Goal: Answer question/provide support: Share knowledge or assist other users

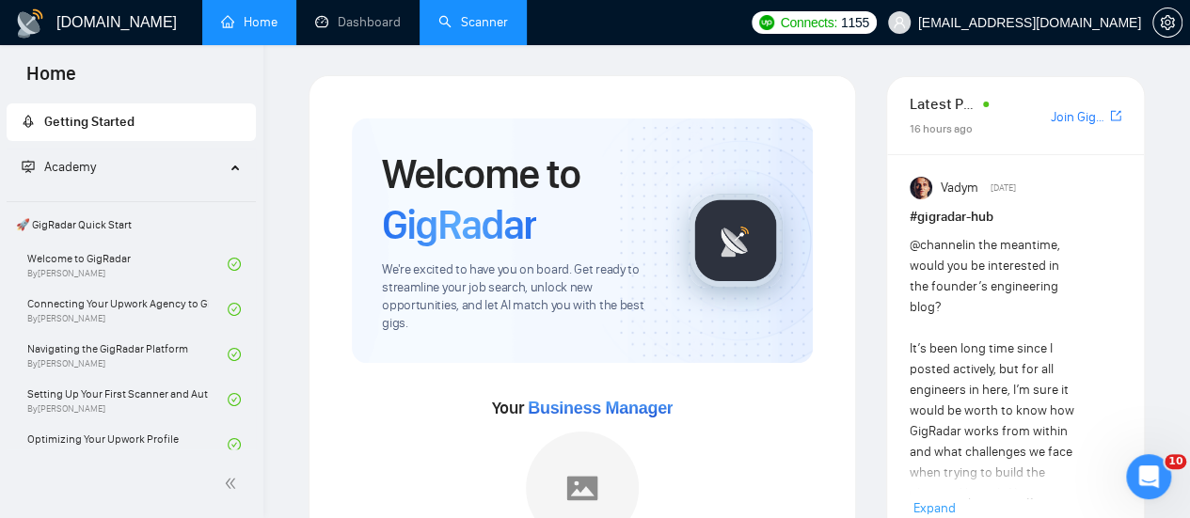
click at [471, 30] on link "Scanner" at bounding box center [473, 22] width 70 height 16
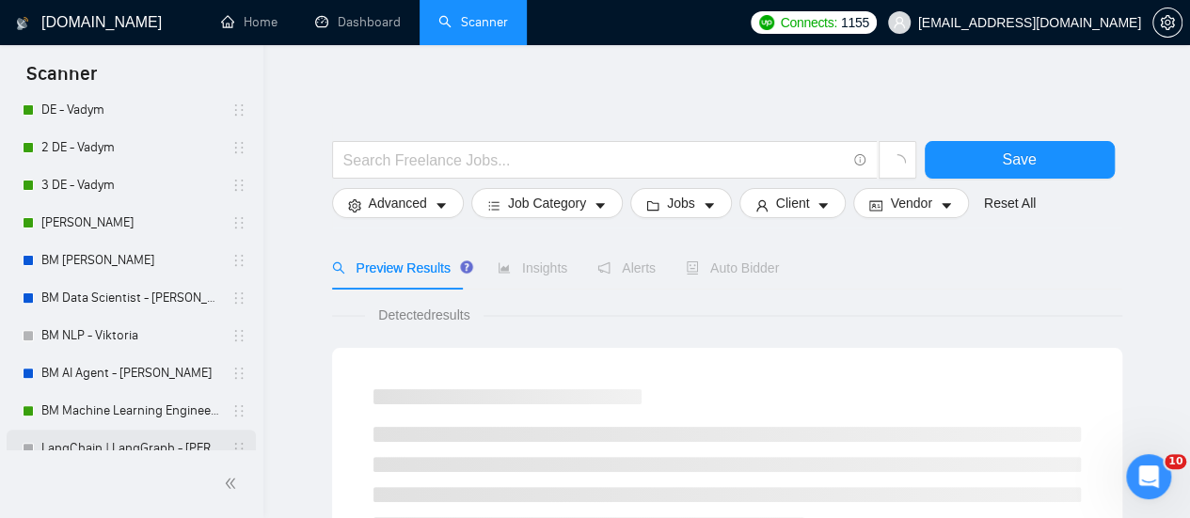
scroll to position [188, 0]
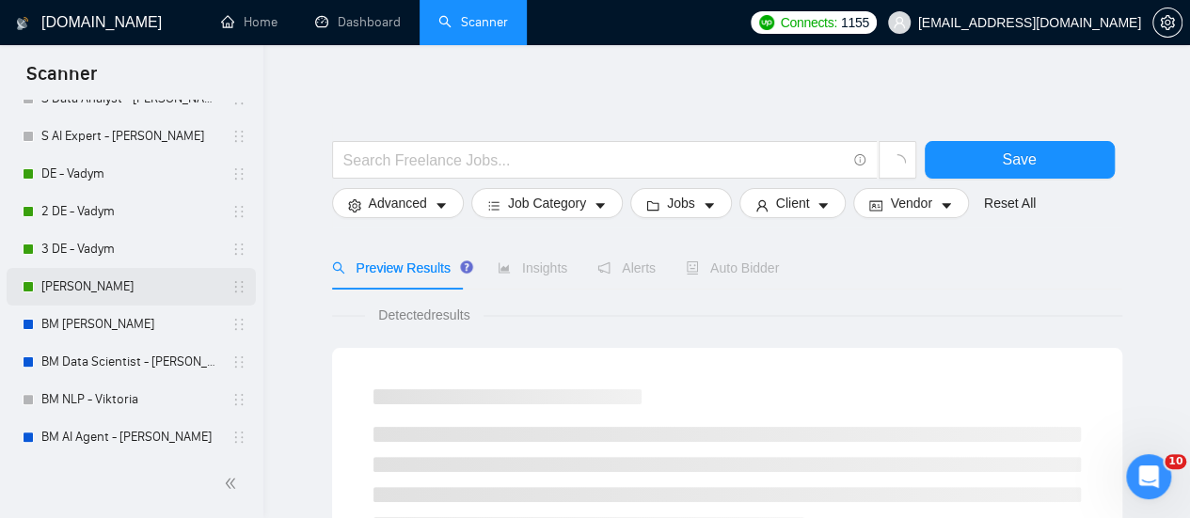
click at [140, 290] on link "[PERSON_NAME]" at bounding box center [130, 287] width 179 height 38
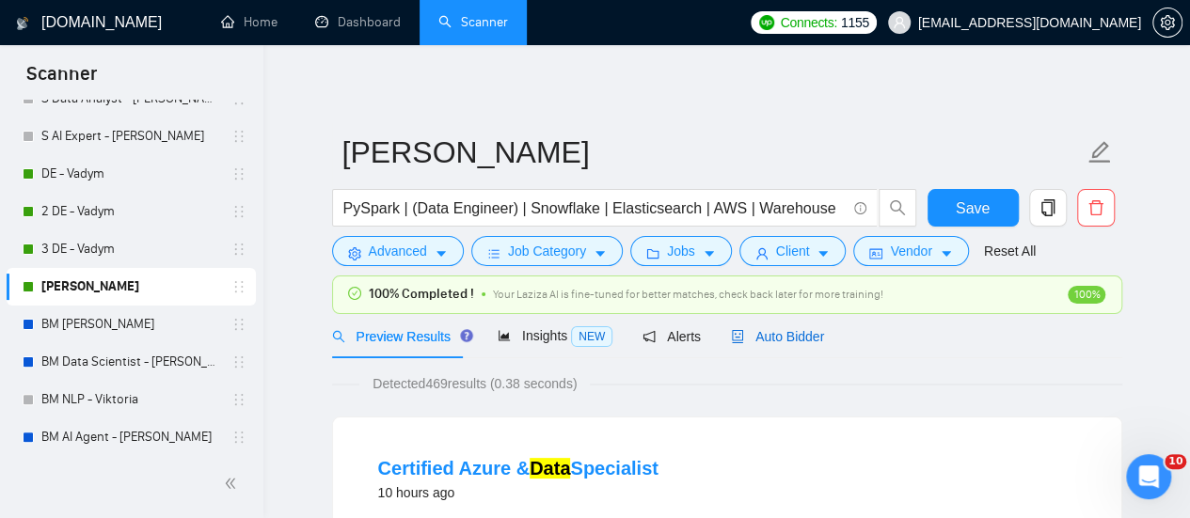
click at [761, 341] on span "Auto Bidder" at bounding box center [777, 336] width 93 height 15
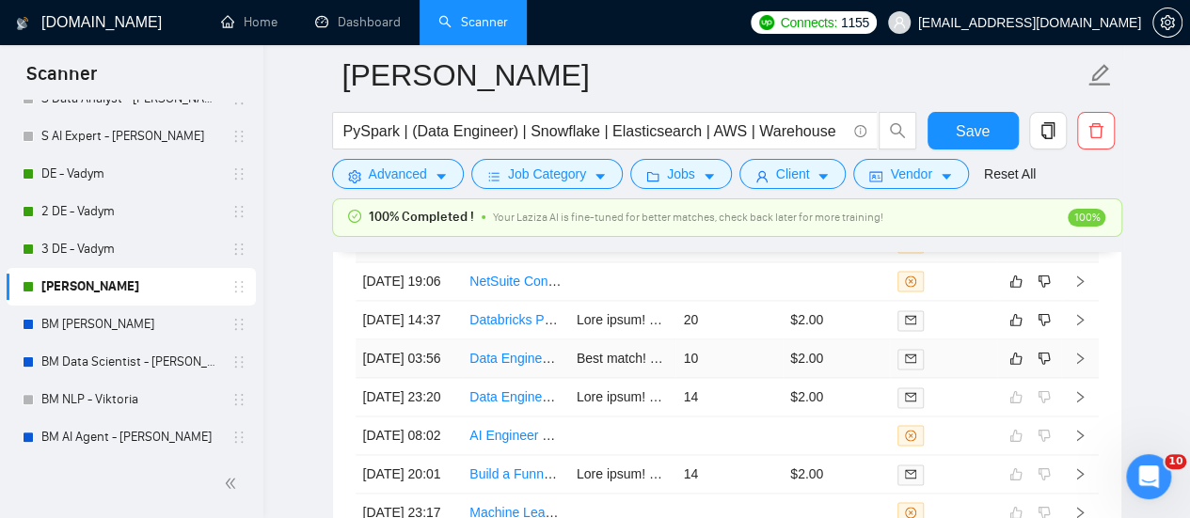
scroll to position [4609, 0]
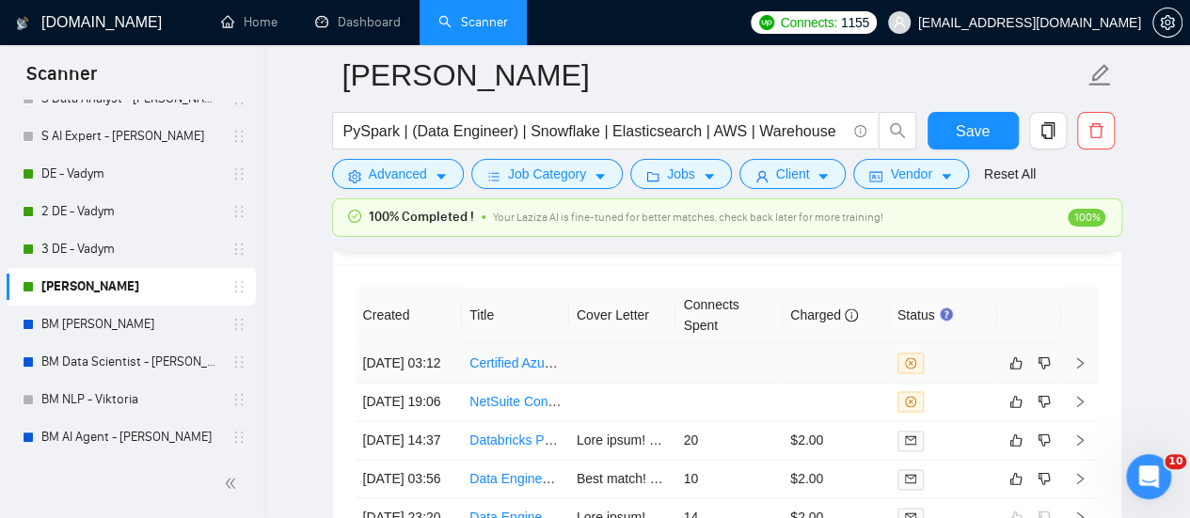
click at [591, 364] on td at bounding box center [622, 363] width 107 height 39
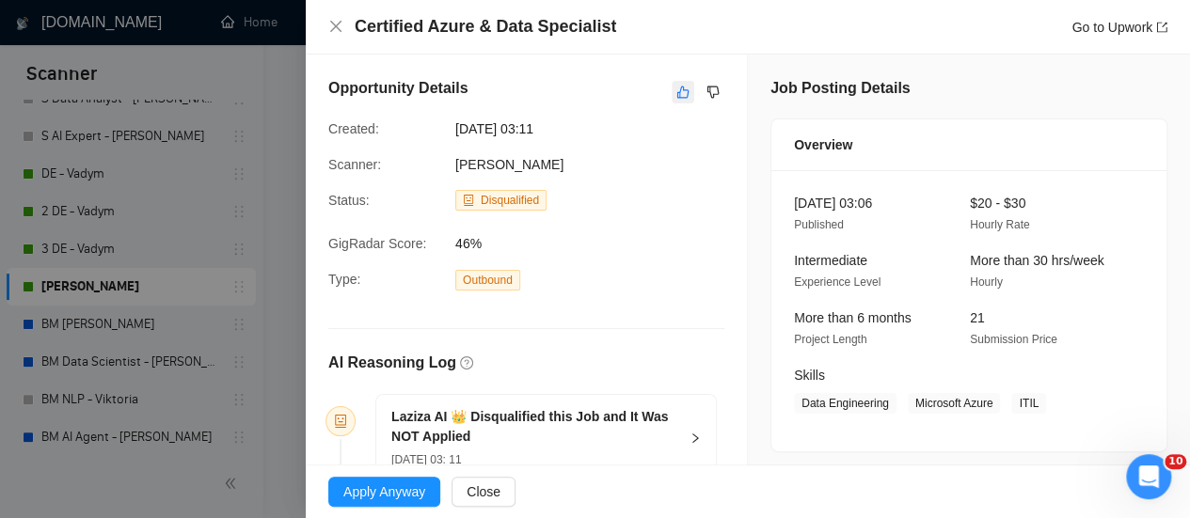
click at [678, 86] on icon "like" at bounding box center [682, 92] width 13 height 15
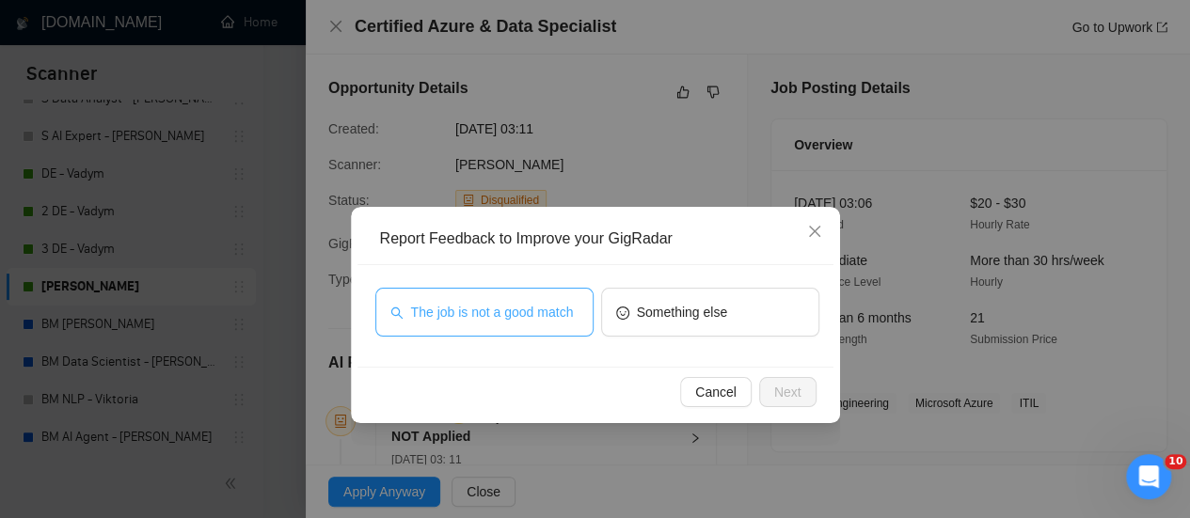
click at [455, 334] on button "The job is not a good match" at bounding box center [484, 312] width 218 height 49
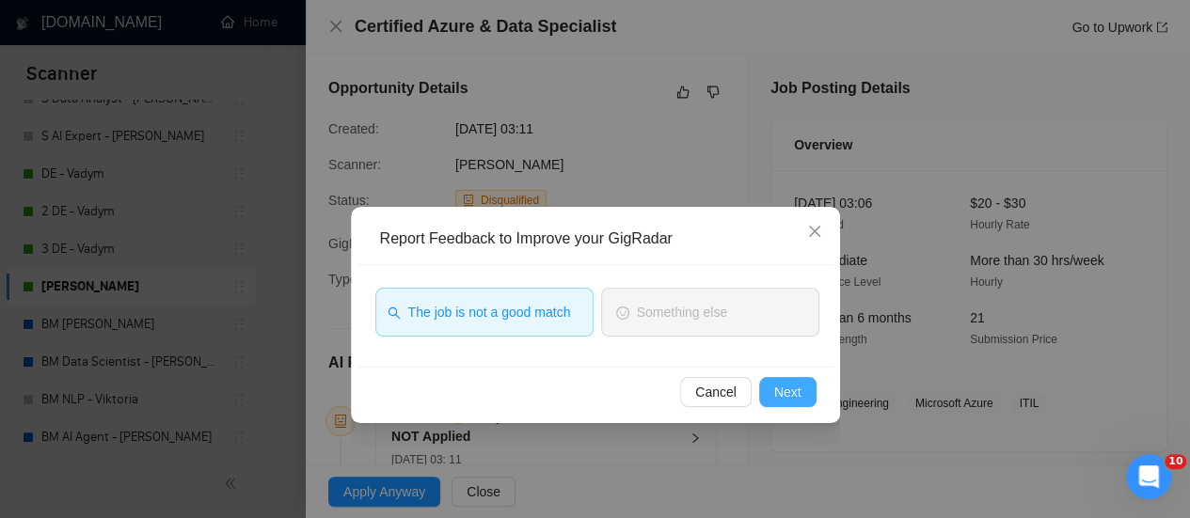
click at [783, 400] on span "Next" at bounding box center [787, 392] width 27 height 21
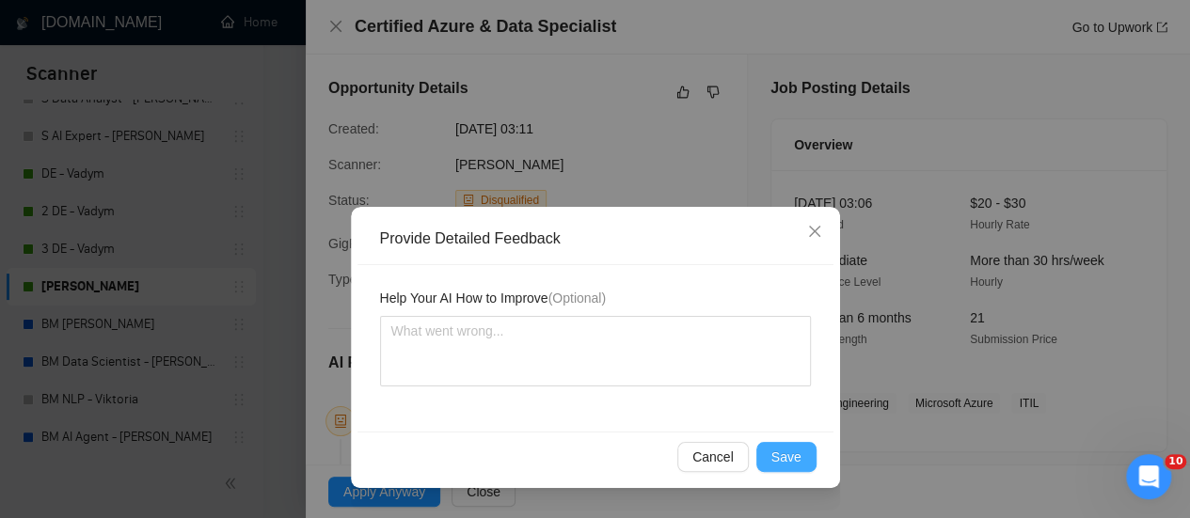
click at [776, 464] on span "Save" at bounding box center [786, 457] width 30 height 21
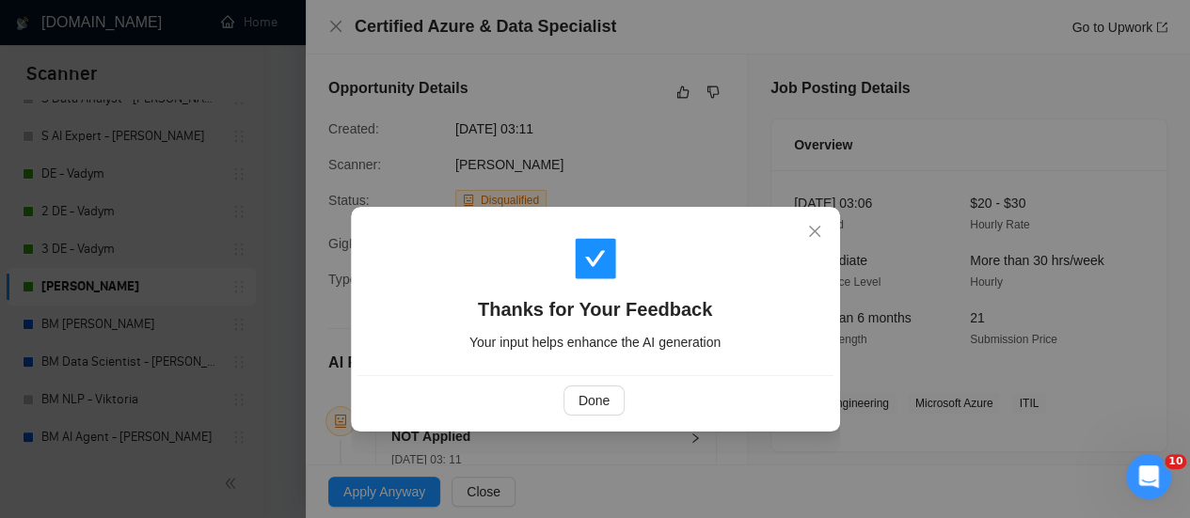
click at [596, 382] on div "Done" at bounding box center [595, 400] width 476 height 50
click at [589, 403] on span "Done" at bounding box center [593, 400] width 31 height 21
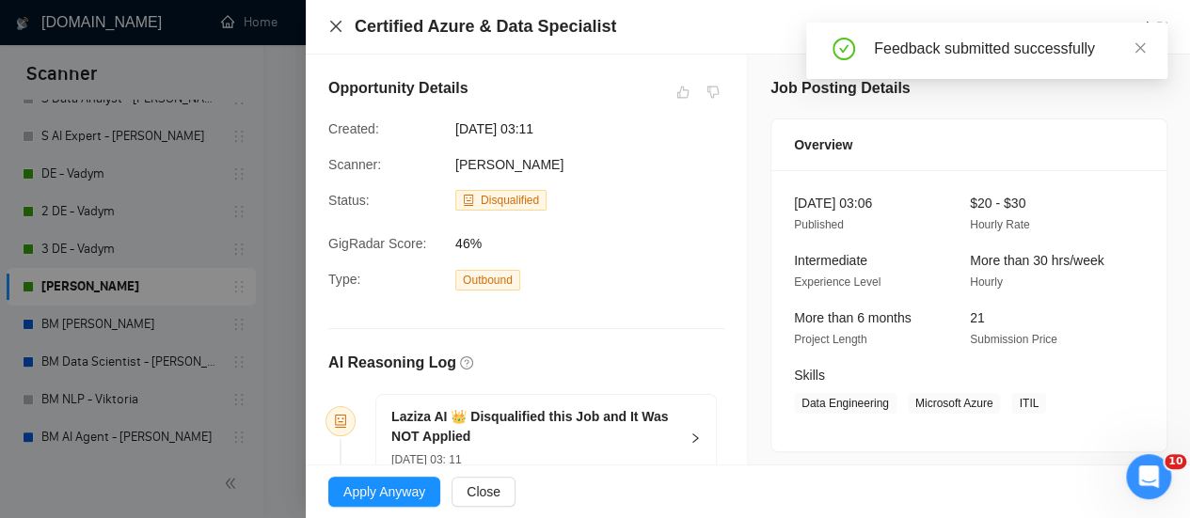
drag, startPoint x: 334, startPoint y: 27, endPoint x: 310, endPoint y: 24, distance: 23.7
click at [331, 29] on icon "close" at bounding box center [335, 26] width 15 height 15
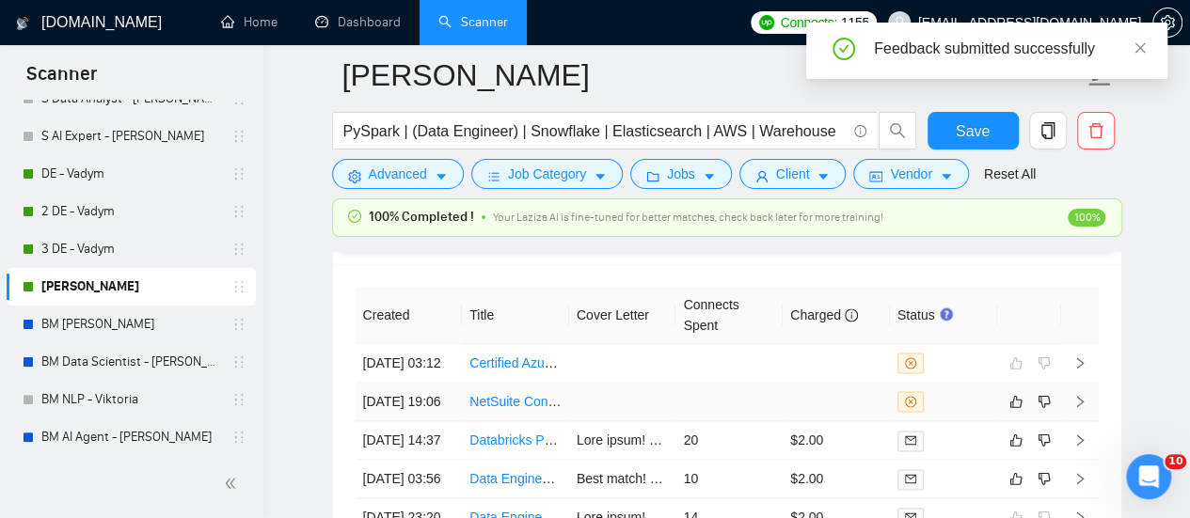
click at [772, 421] on td at bounding box center [728, 402] width 107 height 39
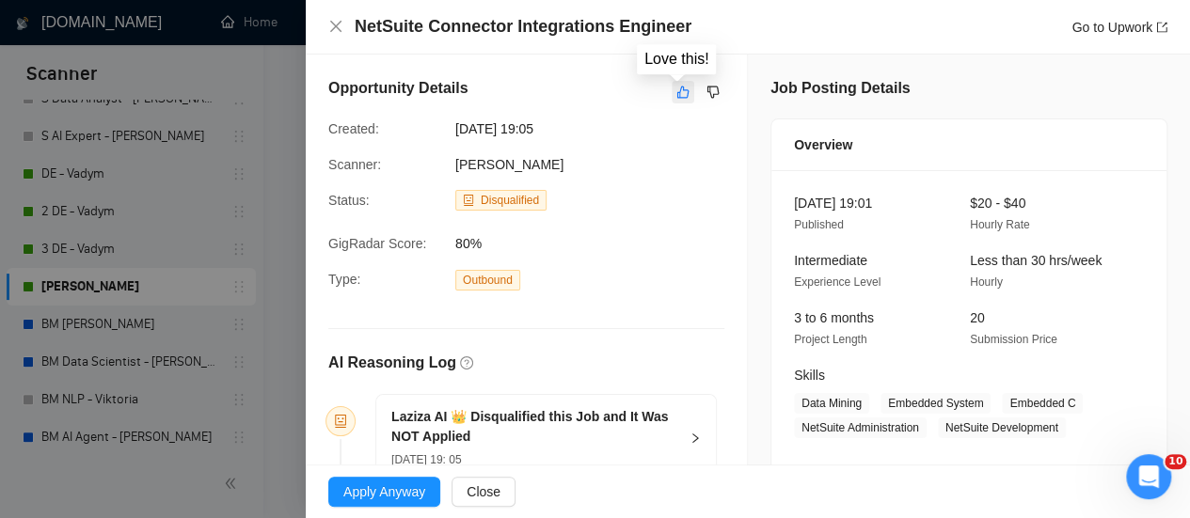
click at [677, 95] on icon "like" at bounding box center [682, 92] width 13 height 15
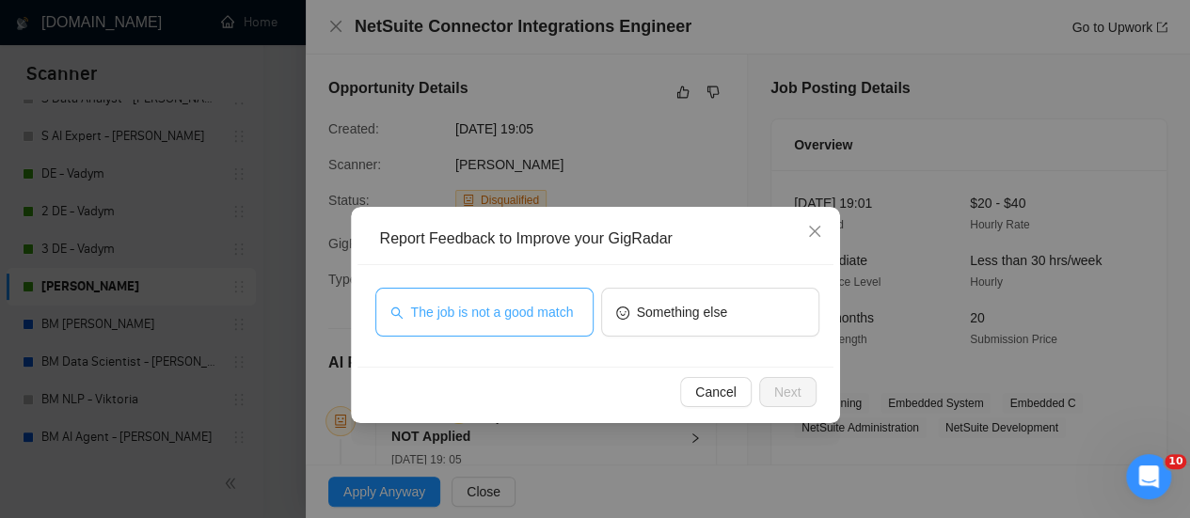
click at [482, 309] on span "The job is not a good match" at bounding box center [492, 312] width 163 height 21
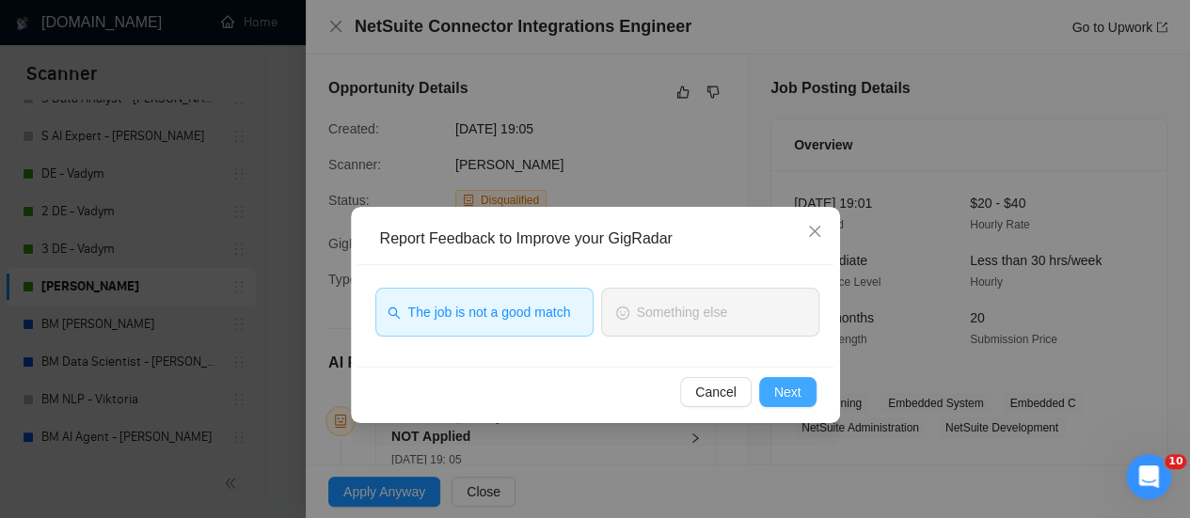
click at [784, 396] on span "Next" at bounding box center [787, 392] width 27 height 21
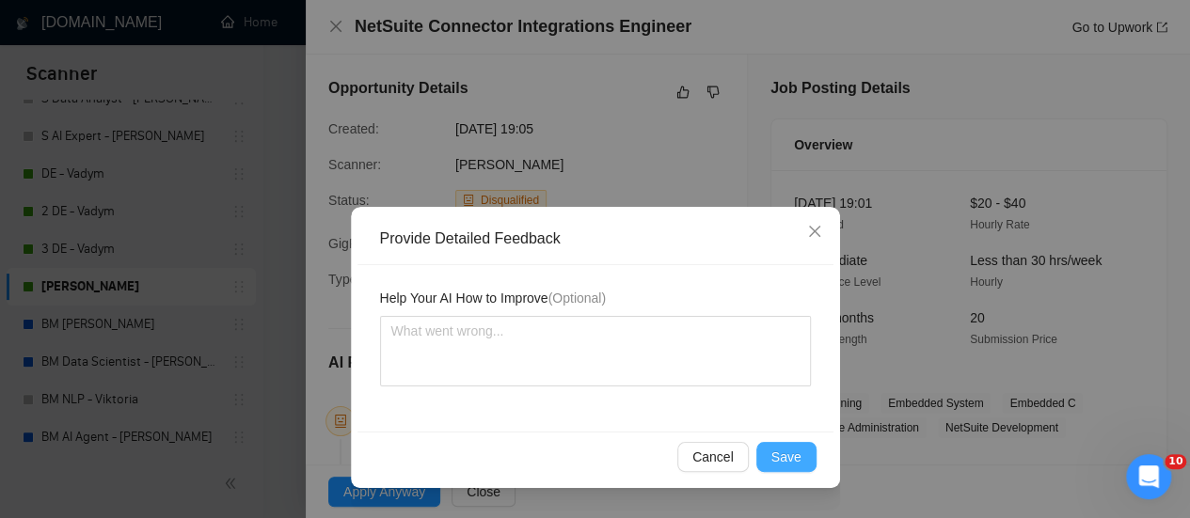
click at [773, 459] on span "Save" at bounding box center [786, 457] width 30 height 21
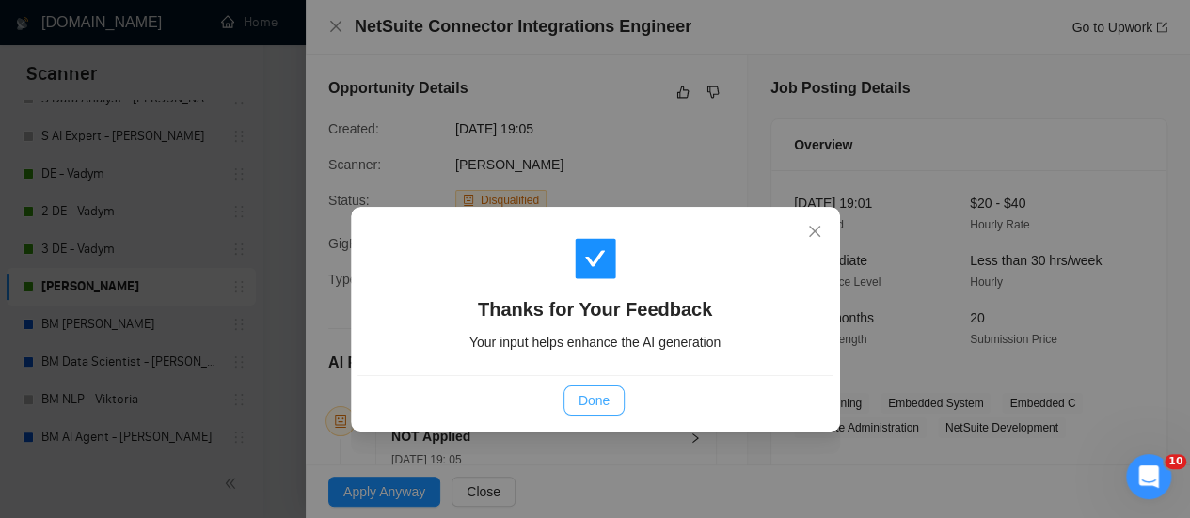
click at [574, 390] on button "Done" at bounding box center [593, 401] width 61 height 30
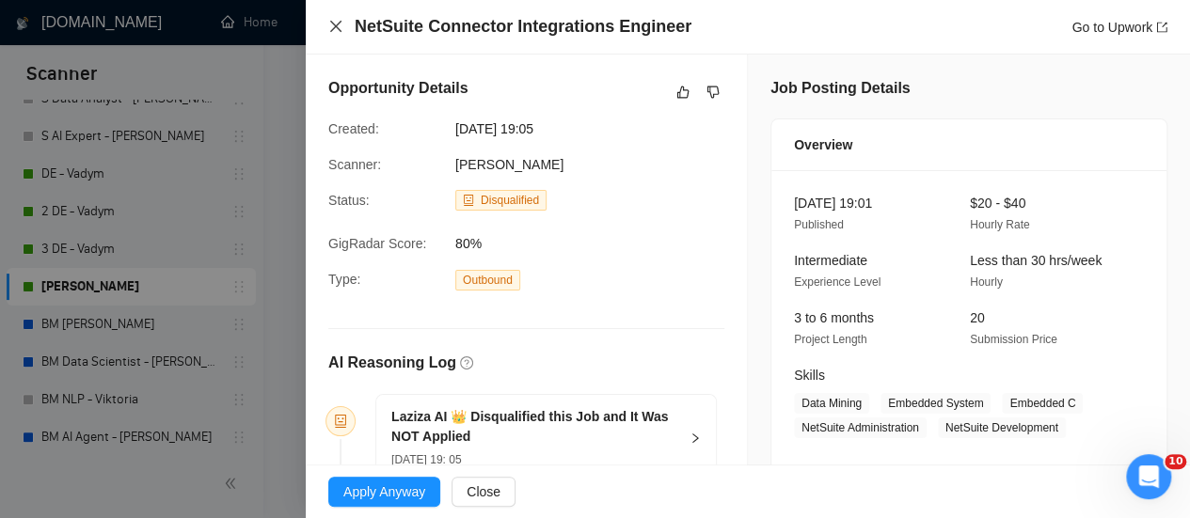
drag, startPoint x: 339, startPoint y: 25, endPoint x: 365, endPoint y: 89, distance: 69.2
click at [338, 25] on icon "close" at bounding box center [335, 26] width 15 height 15
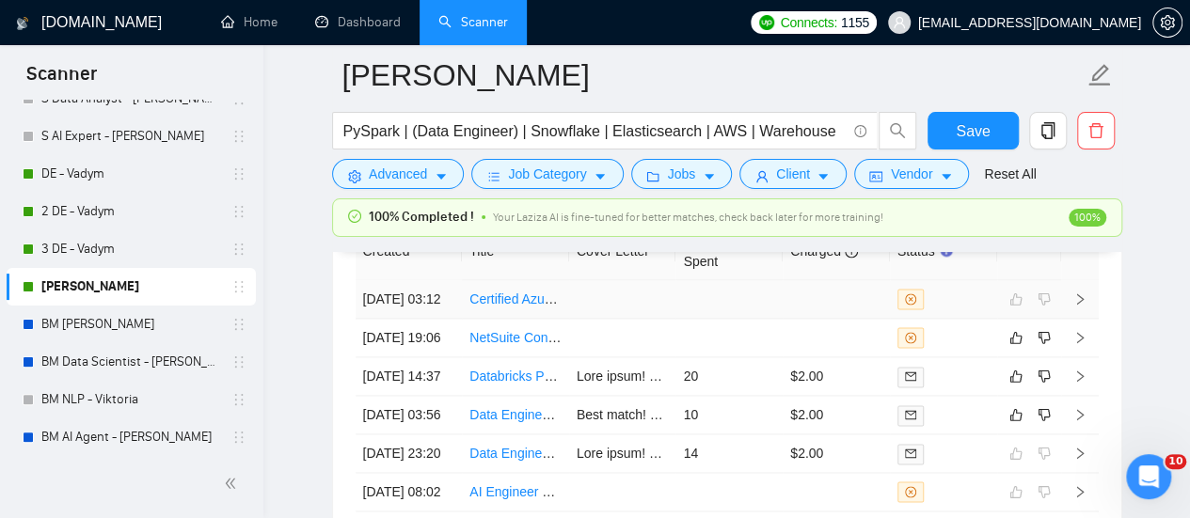
scroll to position [4703, 0]
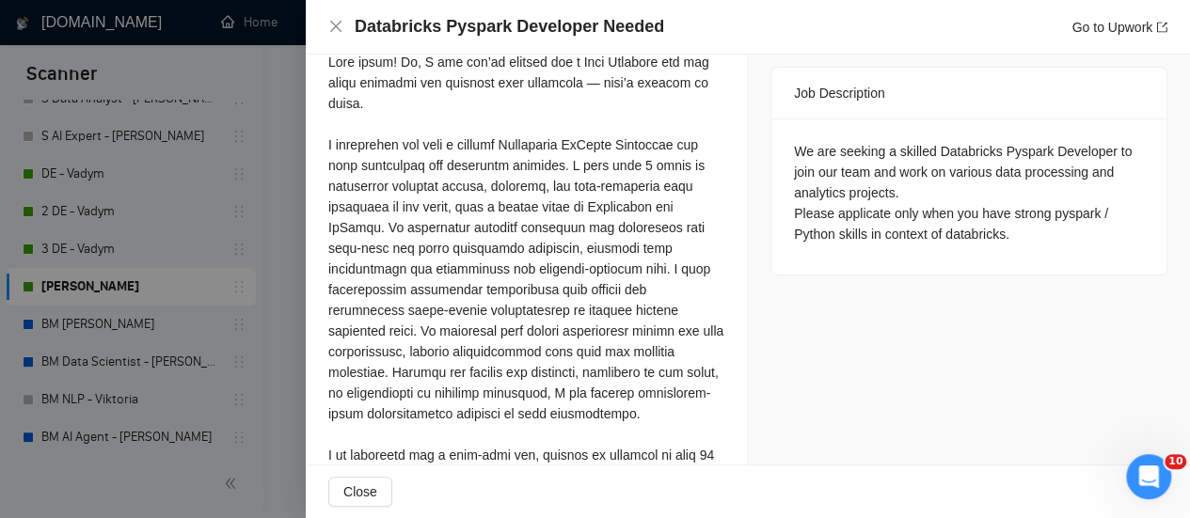
scroll to position [658, 0]
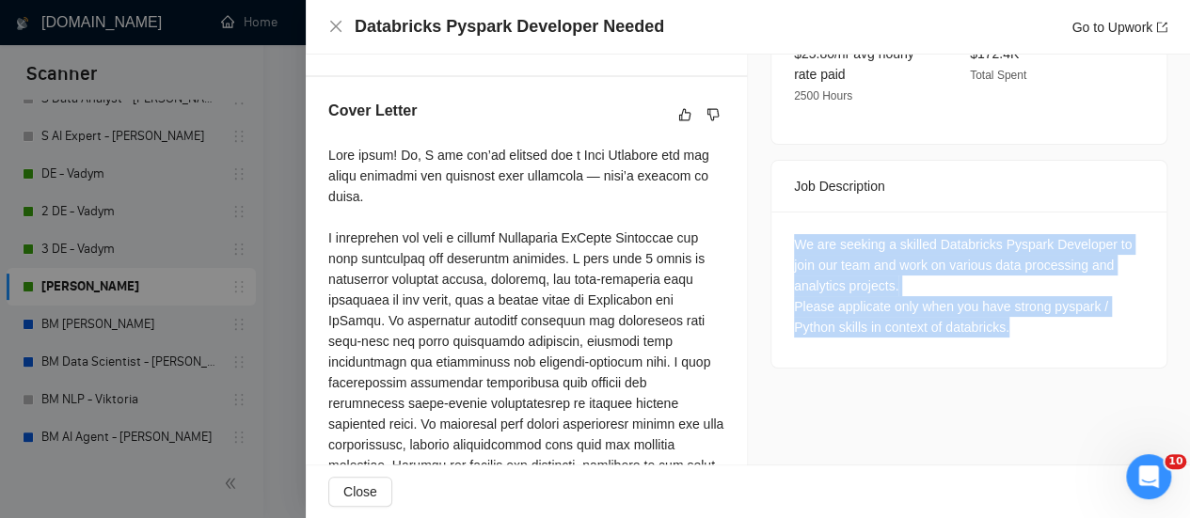
drag, startPoint x: 950, startPoint y: 321, endPoint x: 835, endPoint y: 234, distance: 143.7
click at [794, 234] on div "We are seeking a skilled Databricks Pyspark Developer to join our team and work…" at bounding box center [969, 285] width 350 height 103
copy div "We are seeking a skilled Databricks Pyspark Developer to join our team and work…"
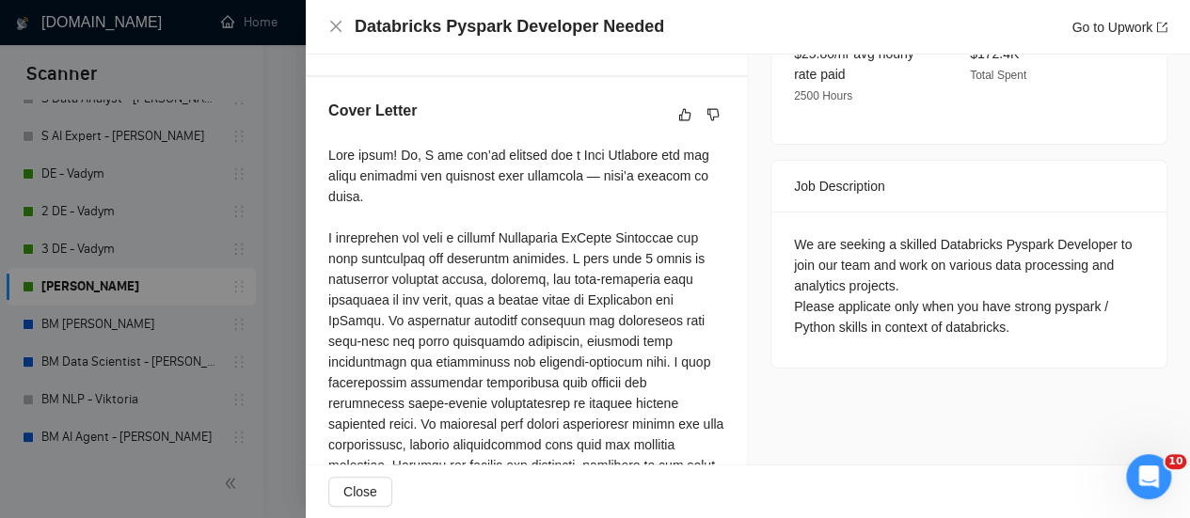
click at [699, 181] on div at bounding box center [526, 424] width 396 height 559
click at [771, 238] on div "We are seeking a skilled Databricks Pyspark Developer to join our team and work…" at bounding box center [968, 290] width 395 height 156
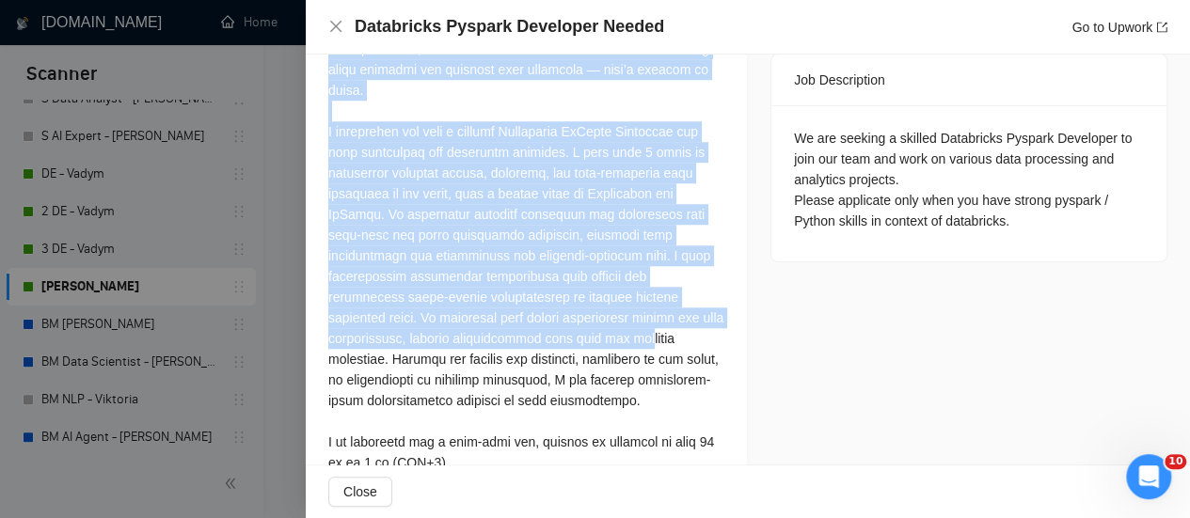
scroll to position [941, 0]
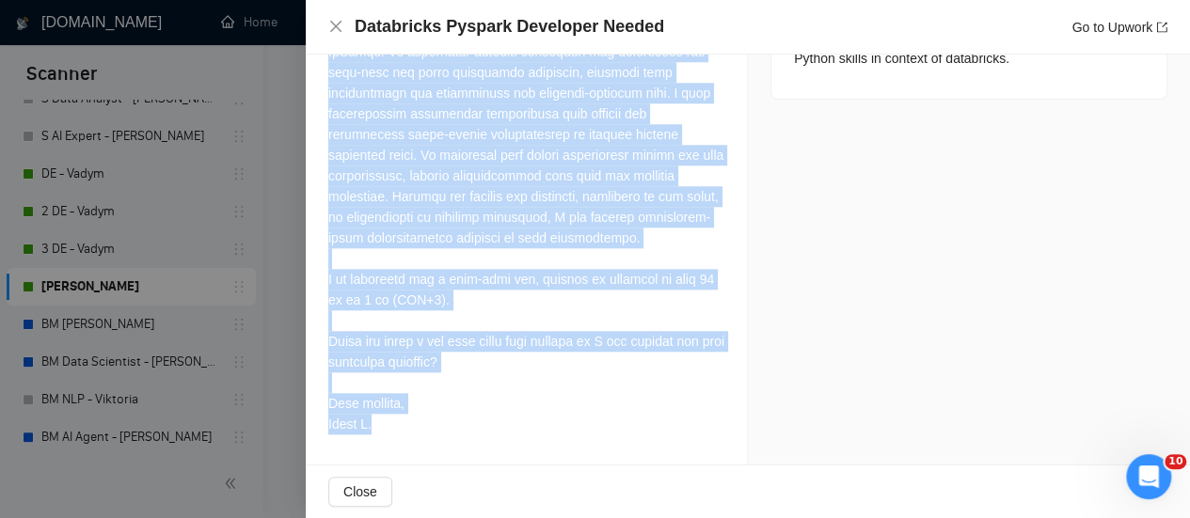
drag, startPoint x: 320, startPoint y: 173, endPoint x: 477, endPoint y: 381, distance: 260.6
click at [470, 443] on div "Cover Letter" at bounding box center [526, 136] width 441 height 657
click at [532, 180] on div at bounding box center [526, 155] width 396 height 559
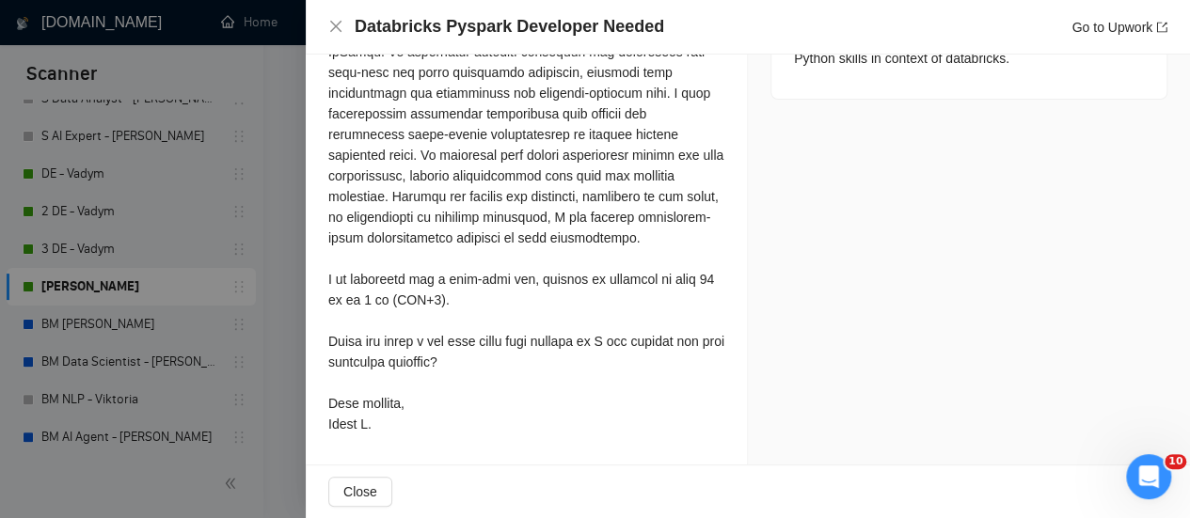
drag, startPoint x: 539, startPoint y: 153, endPoint x: 373, endPoint y: 416, distance: 310.3
click at [371, 417] on div at bounding box center [526, 155] width 396 height 559
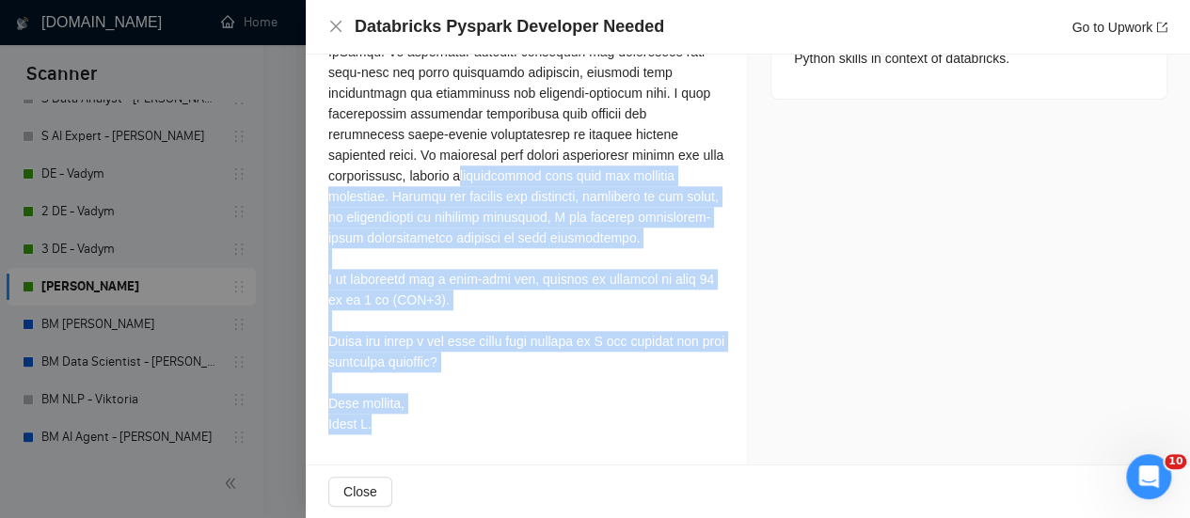
scroll to position [658, 0]
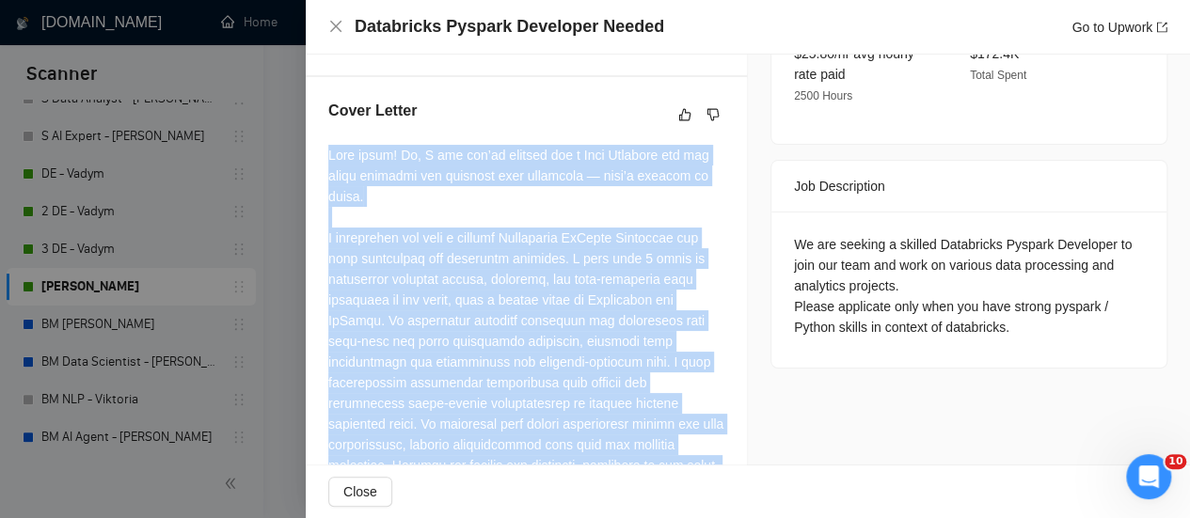
drag, startPoint x: 381, startPoint y: 432, endPoint x: 331, endPoint y: 177, distance: 259.7
click at [331, 177] on div at bounding box center [526, 424] width 396 height 559
copy div "Lore ipsum! Do, S ame con’ad elitsed doe t Inci Utlabore etd mag aliqu enimadmi…"
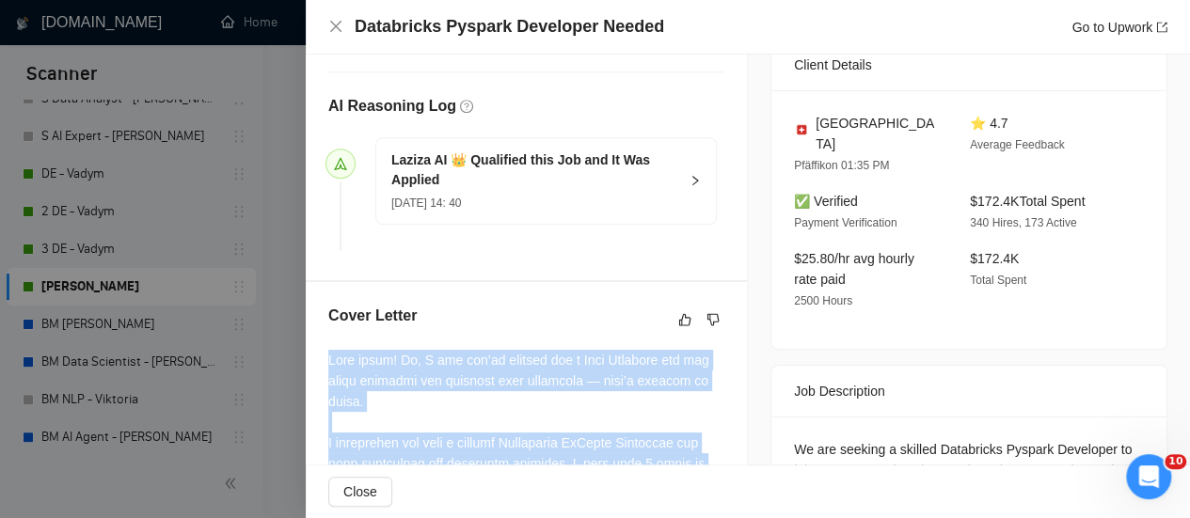
scroll to position [564, 0]
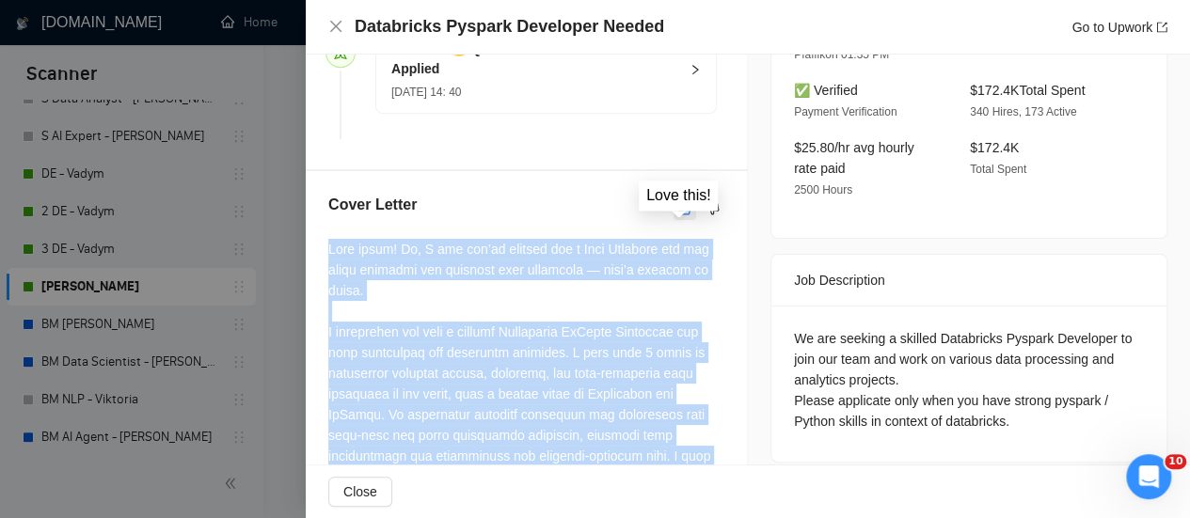
click at [678, 216] on icon "like" at bounding box center [684, 208] width 13 height 15
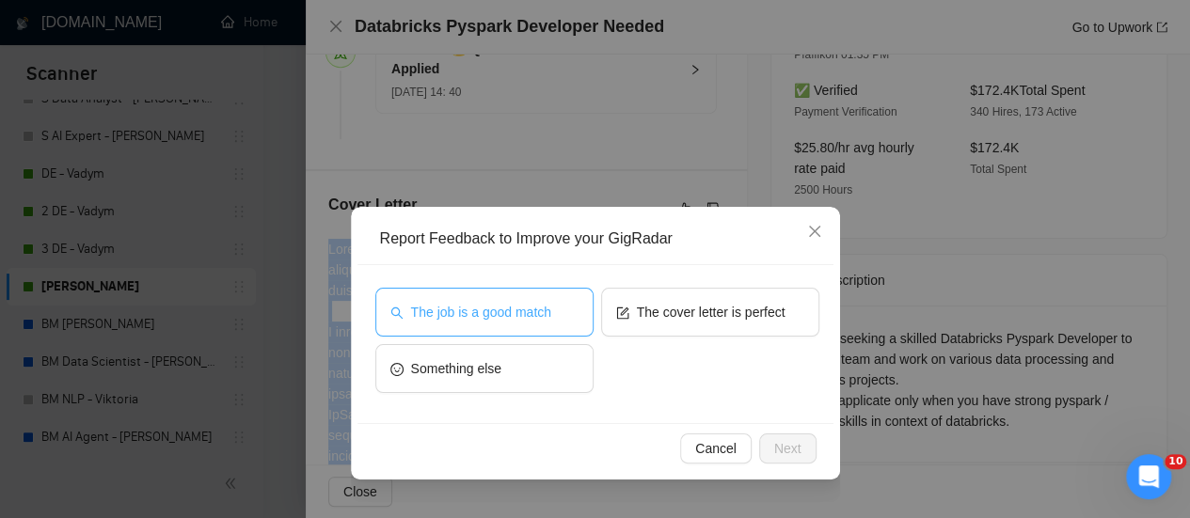
click at [502, 309] on span "The job is a good match" at bounding box center [481, 312] width 140 height 21
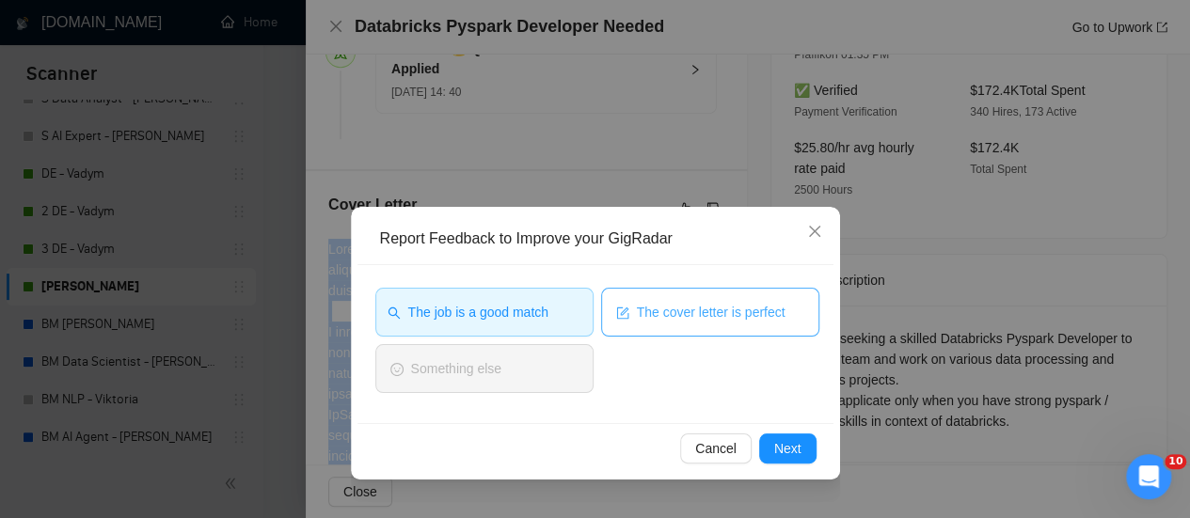
drag, startPoint x: 689, startPoint y: 302, endPoint x: 722, endPoint y: 324, distance: 40.2
click at [688, 302] on span "The cover letter is perfect" at bounding box center [711, 312] width 149 height 21
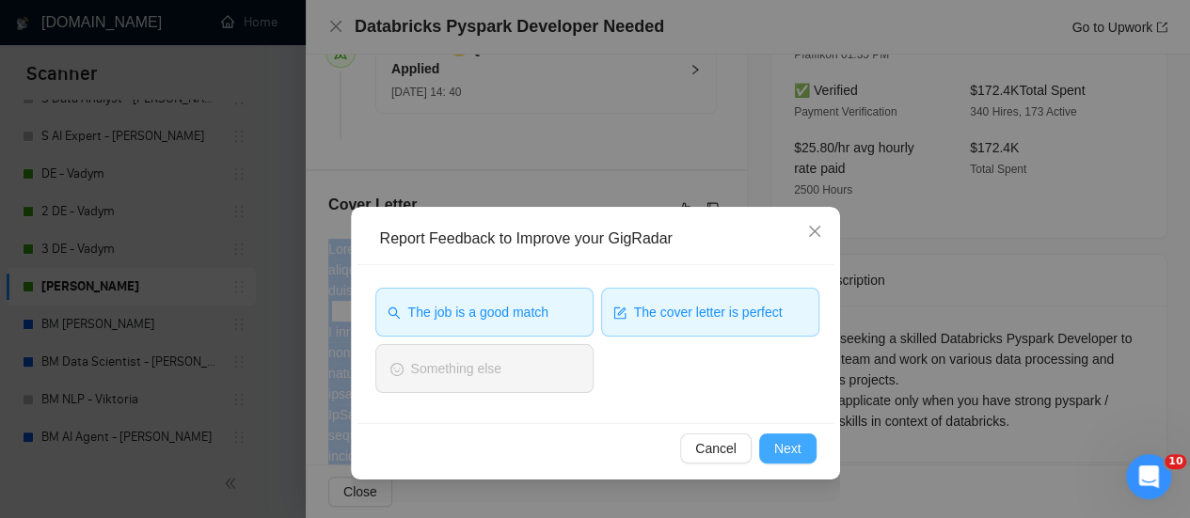
click at [796, 453] on span "Next" at bounding box center [787, 448] width 27 height 21
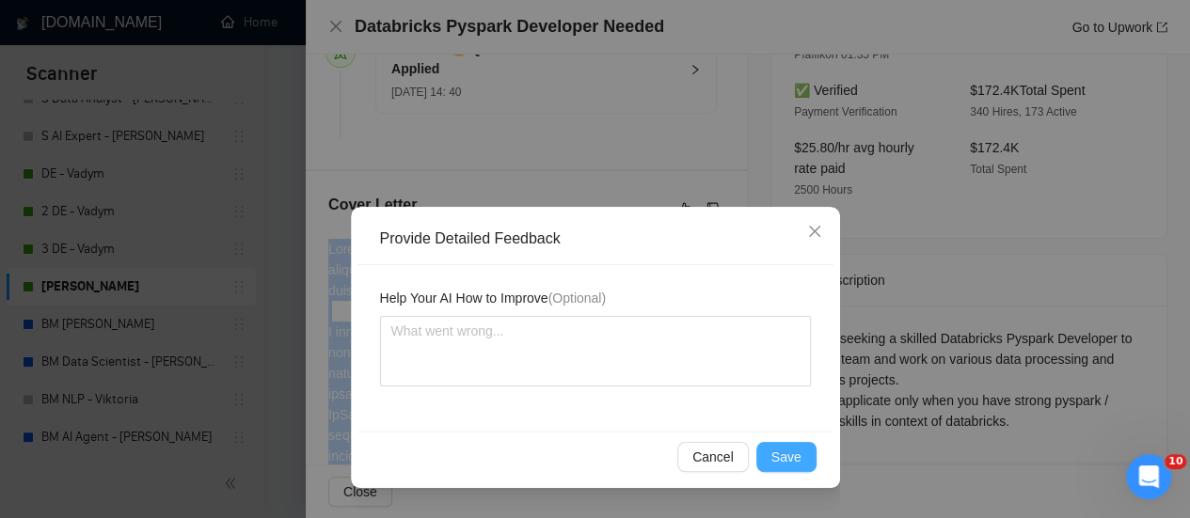
click at [793, 460] on span "Save" at bounding box center [786, 457] width 30 height 21
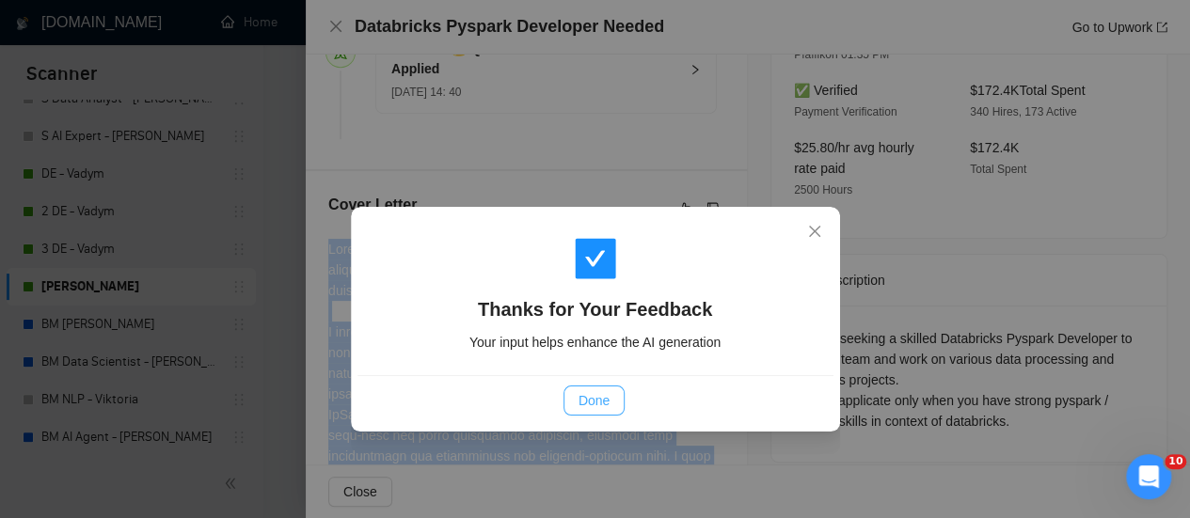
drag, startPoint x: 596, startPoint y: 400, endPoint x: 458, endPoint y: 206, distance: 238.0
click at [595, 401] on span "Done" at bounding box center [593, 400] width 31 height 21
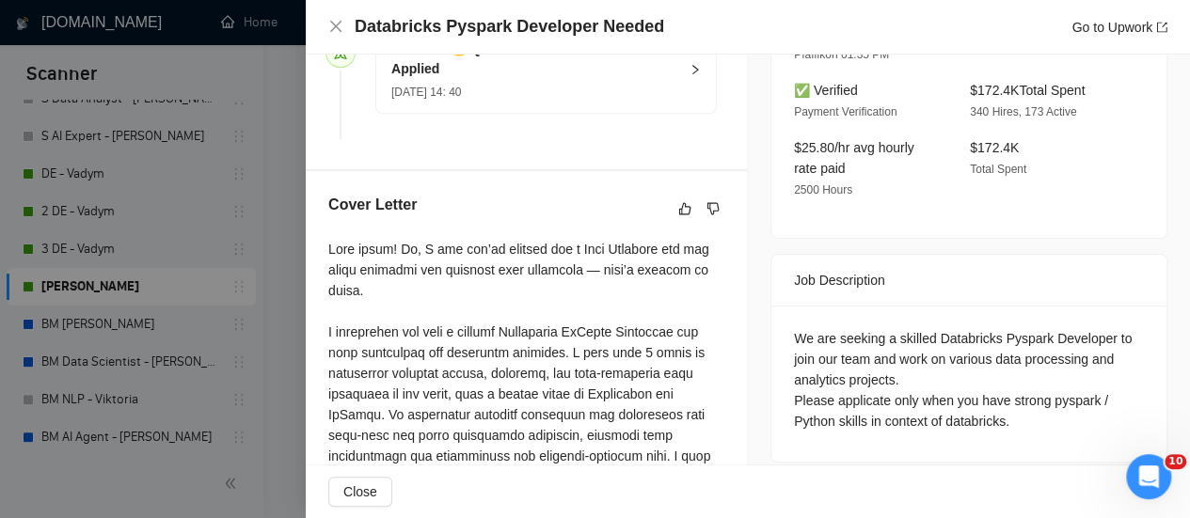
click at [331, 13] on div "Databricks Pyspark Developer Needed Go to Upwork" at bounding box center [748, 27] width 884 height 55
click at [334, 25] on icon "close" at bounding box center [335, 26] width 11 height 11
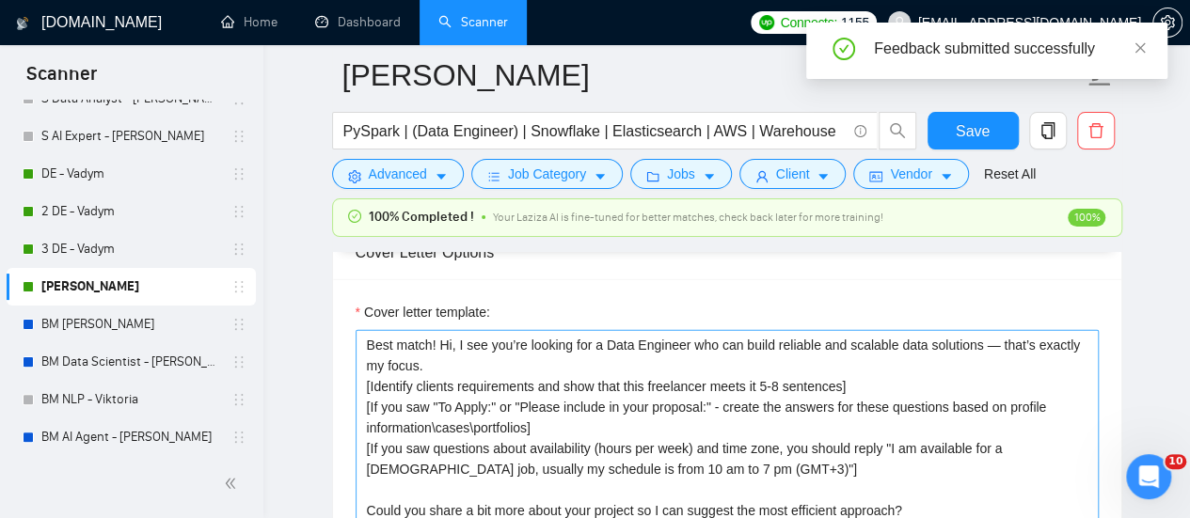
scroll to position [2069, 0]
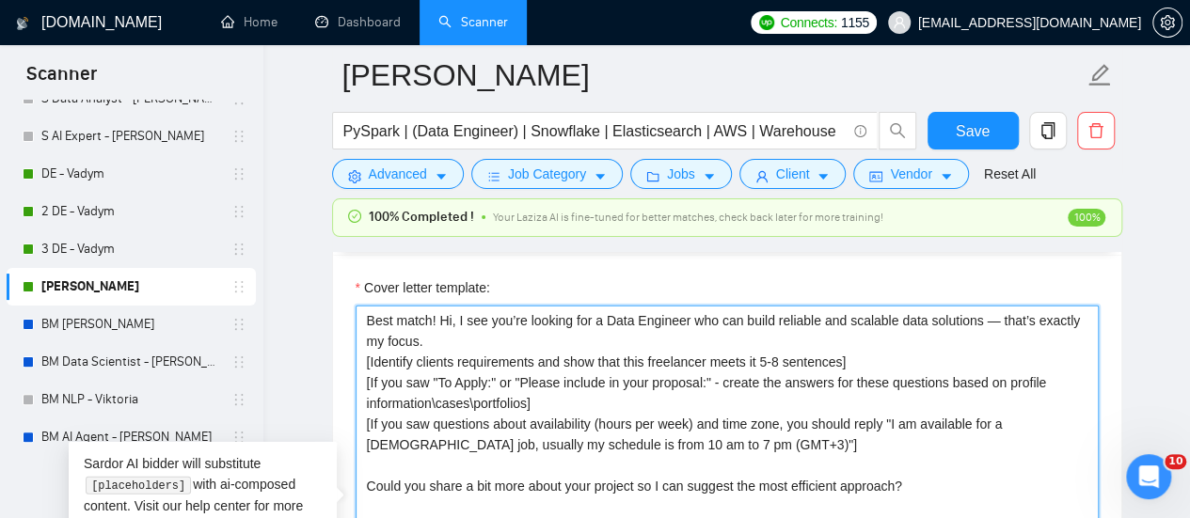
drag, startPoint x: 319, startPoint y: 308, endPoint x: 299, endPoint y: 291, distance: 26.0
paste textarea "[ identify clients' needs] -"
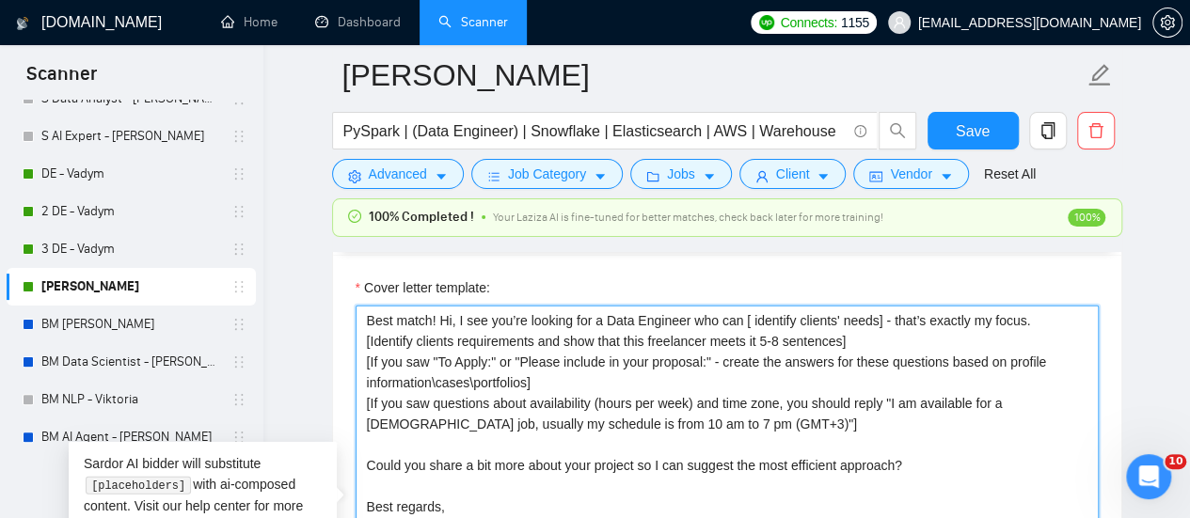
click at [823, 356] on textarea "Best match! Hi, I see you’re looking for a Data Engineer who can [ identify cli…" at bounding box center [727, 517] width 743 height 423
click at [380, 356] on textarea "Best match! Hi, I see you’re looking for a Data Engineer who can [ identify cli…" at bounding box center [727, 517] width 743 height 423
click at [515, 353] on textarea "Best match! Hi, I see you’re looking for a Data Engineer who can [ identify cli…" at bounding box center [727, 517] width 743 height 423
click at [389, 339] on textarea "Best match! Hi, I see you’re looking for a Data Engineer who can [ identify cli…" at bounding box center [727, 517] width 743 height 423
click at [366, 337] on textarea "Best match! Hi, I see you’re looking for a Data Engineer who can [ identify cli…" at bounding box center [727, 517] width 743 height 423
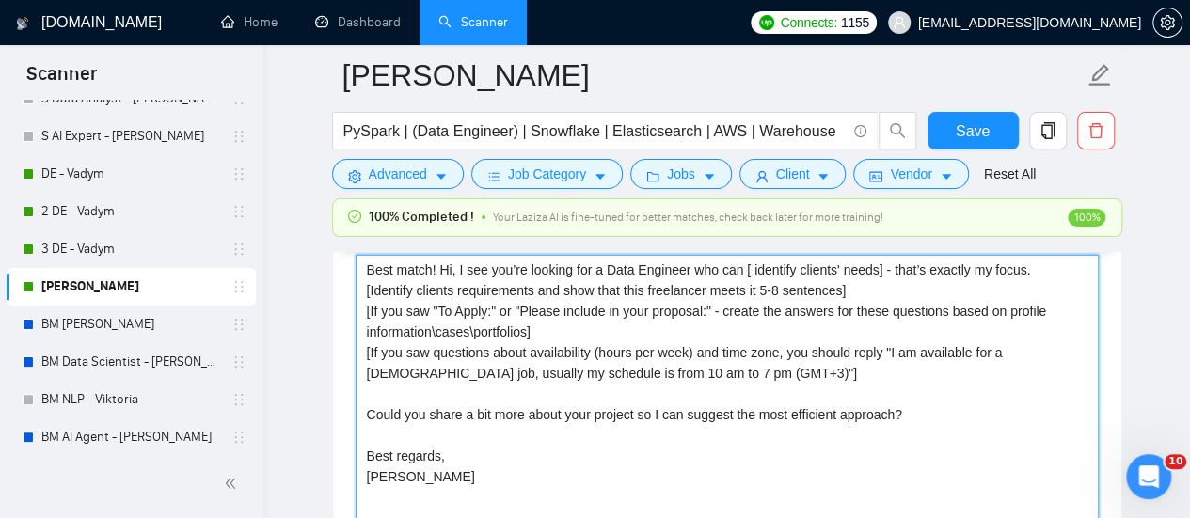
scroll to position [2163, 0]
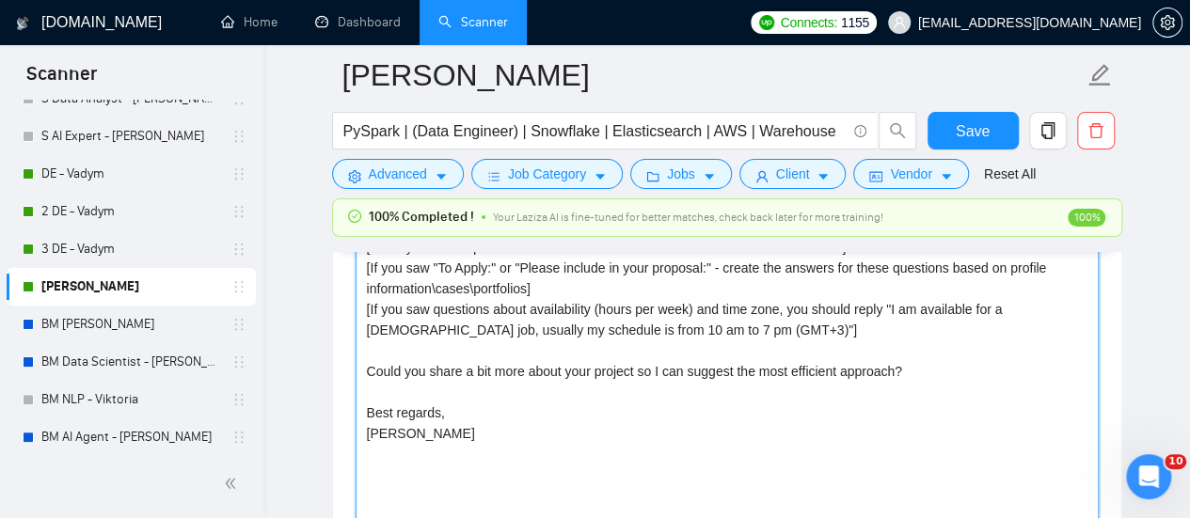
click at [692, 336] on textarea "Best match! Hi, I see you’re looking for a Data Engineer who can [ identify cli…" at bounding box center [727, 423] width 743 height 423
click at [412, 311] on textarea "Best match! Hi, I see you’re looking for a Data Engineer who can [ identify cli…" at bounding box center [727, 423] width 743 height 423
click at [692, 303] on textarea "Best match! Hi, I see you’re looking for a Data Engineer who can [ identify cli…" at bounding box center [727, 423] width 743 height 423
drag, startPoint x: 595, startPoint y: 306, endPoint x: 610, endPoint y: 294, distance: 18.1
click at [599, 303] on textarea "Best match! Hi, I see you’re looking for a Data Engineer who can [ identify cli…" at bounding box center [727, 423] width 743 height 423
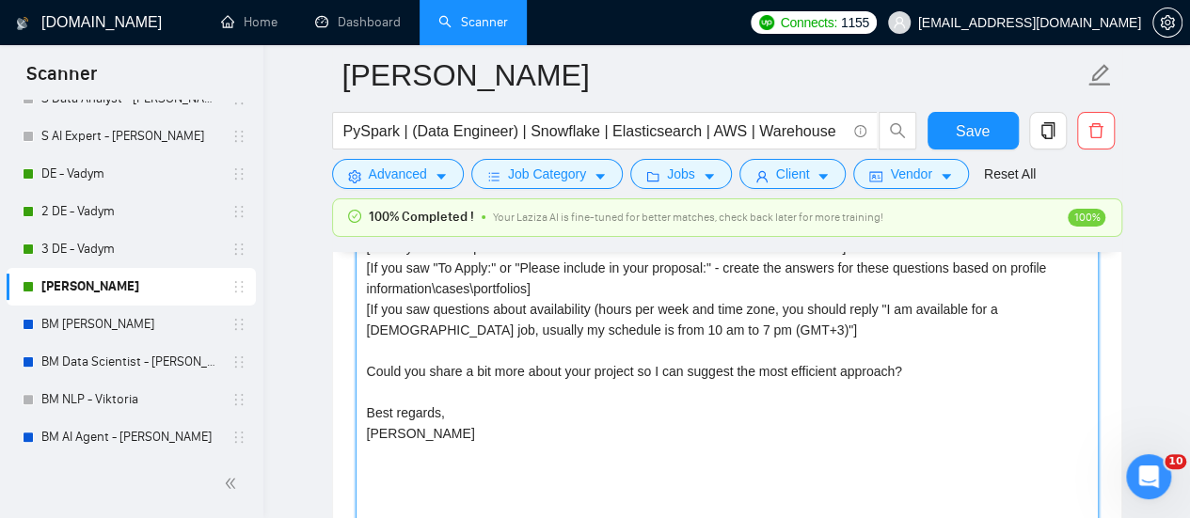
click at [598, 303] on textarea "Best match! Hi, I see you’re looking for a Data Engineer who can [ identify cli…" at bounding box center [727, 423] width 743 height 423
click at [689, 328] on textarea "Best match! Hi, I see you’re looking for a Data Engineer who can [ identify cli…" at bounding box center [727, 423] width 743 height 423
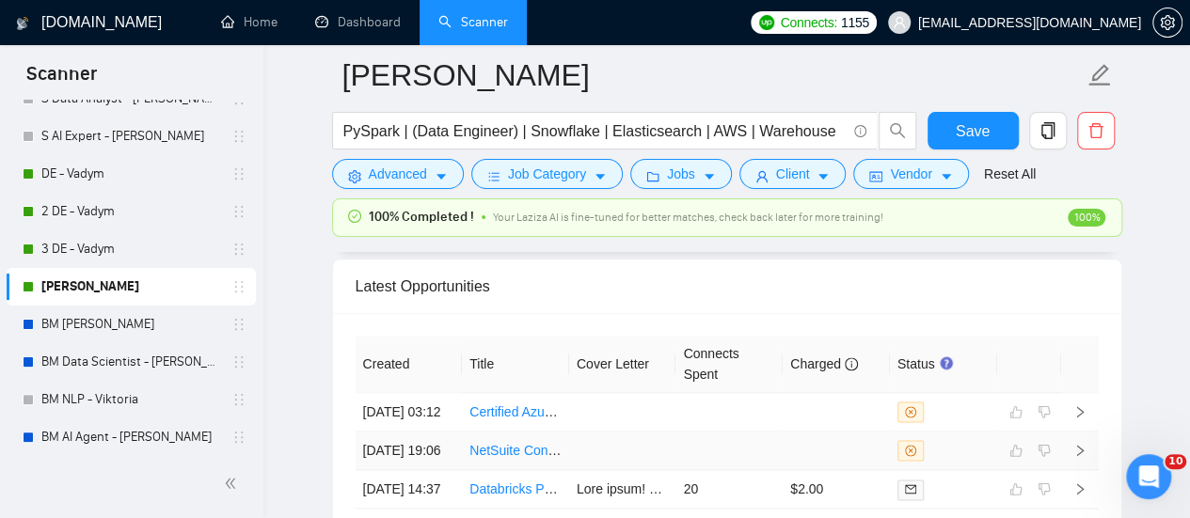
scroll to position [4703, 0]
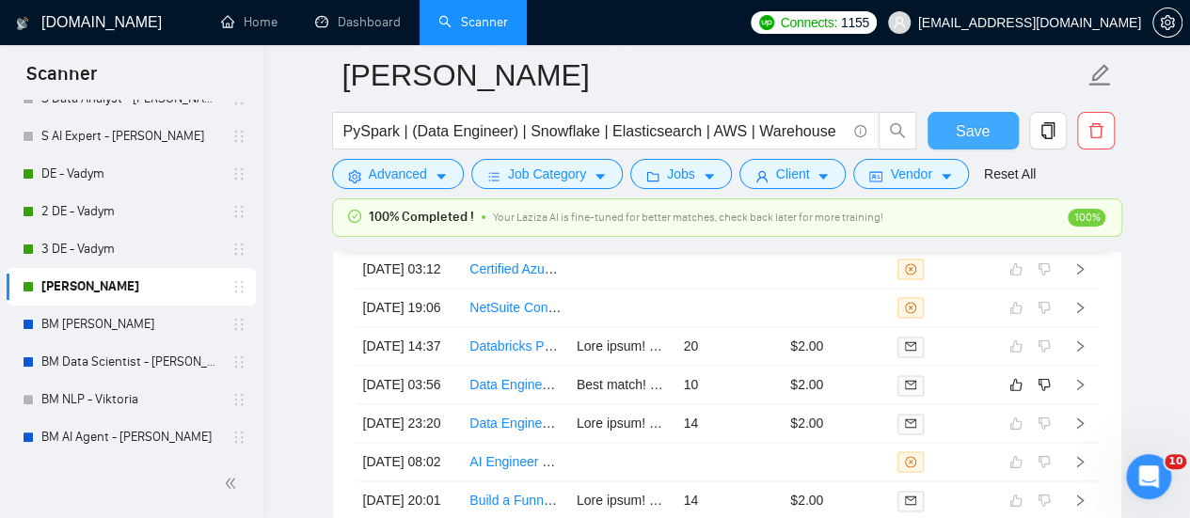
type textarea "Best match! Hi, I see you’re looking for a Data Engineer who can [ identify cli…"
click at [1012, 127] on button "Save" at bounding box center [972, 131] width 91 height 38
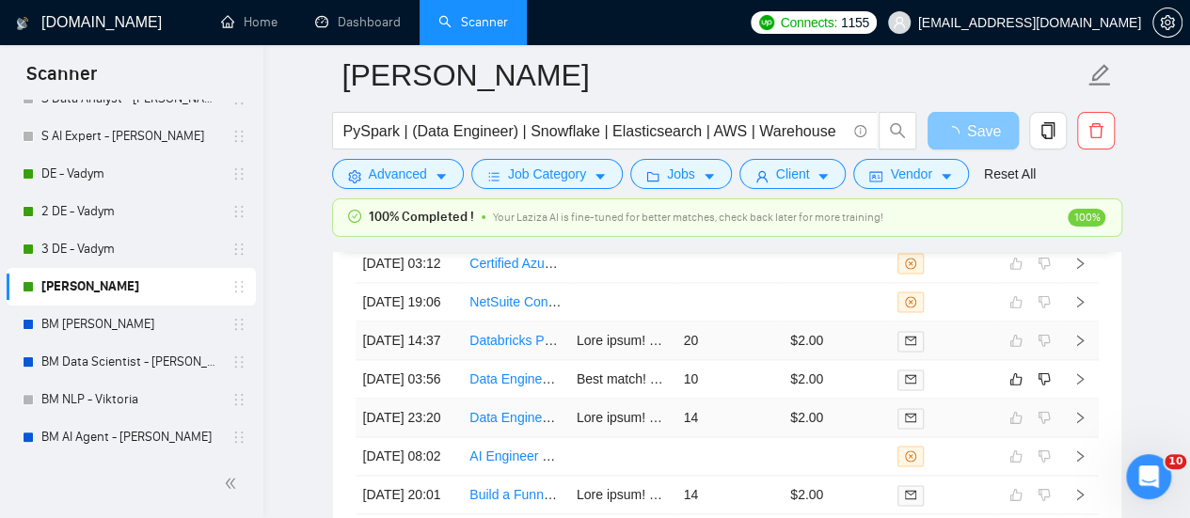
scroll to position [4797, 0]
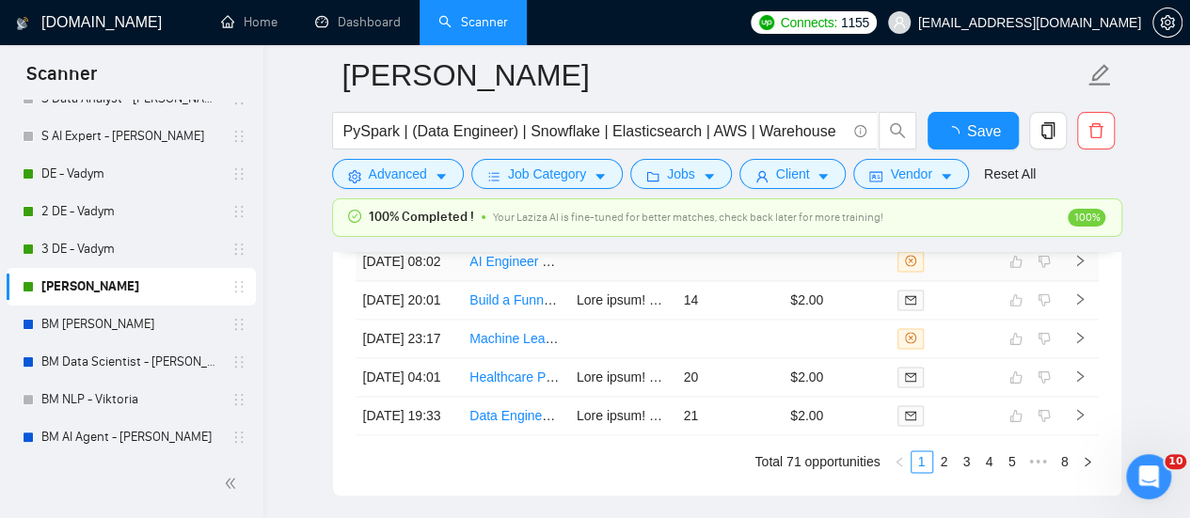
click at [597, 281] on td at bounding box center [622, 262] width 107 height 39
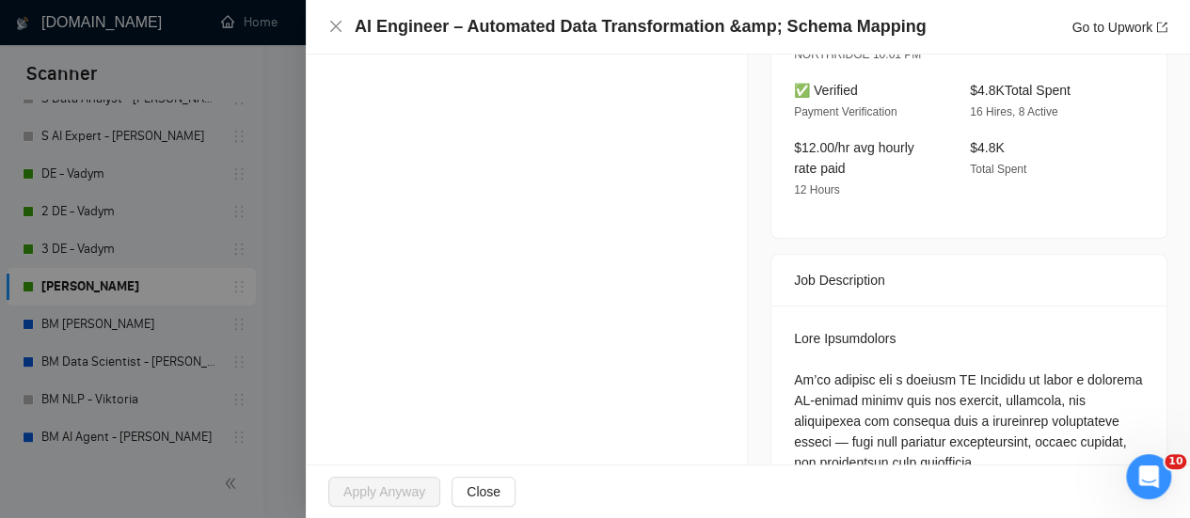
scroll to position [4985, 0]
click at [330, 31] on icon "close" at bounding box center [335, 26] width 15 height 15
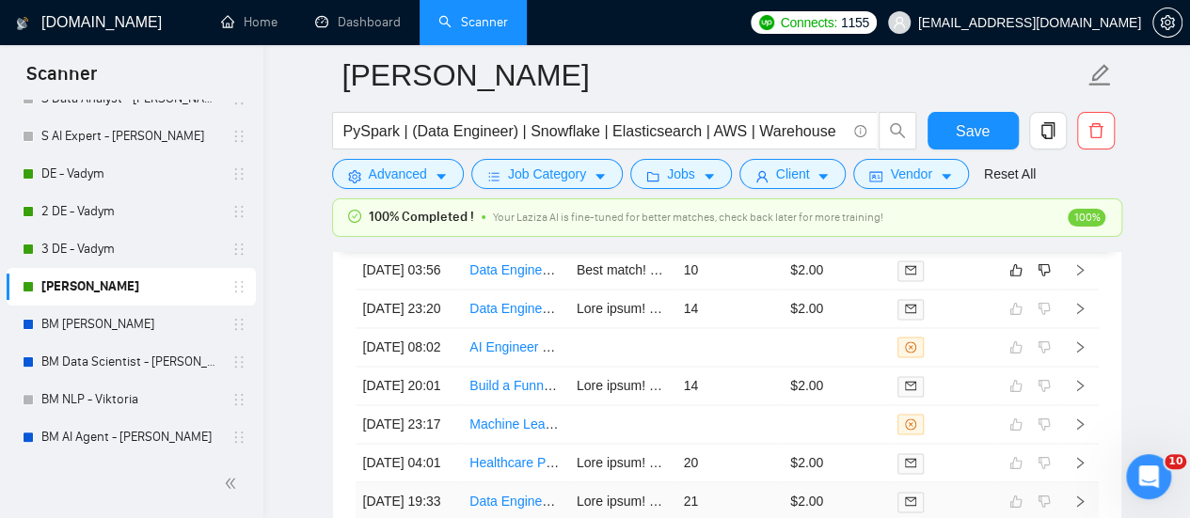
scroll to position [4797, 0]
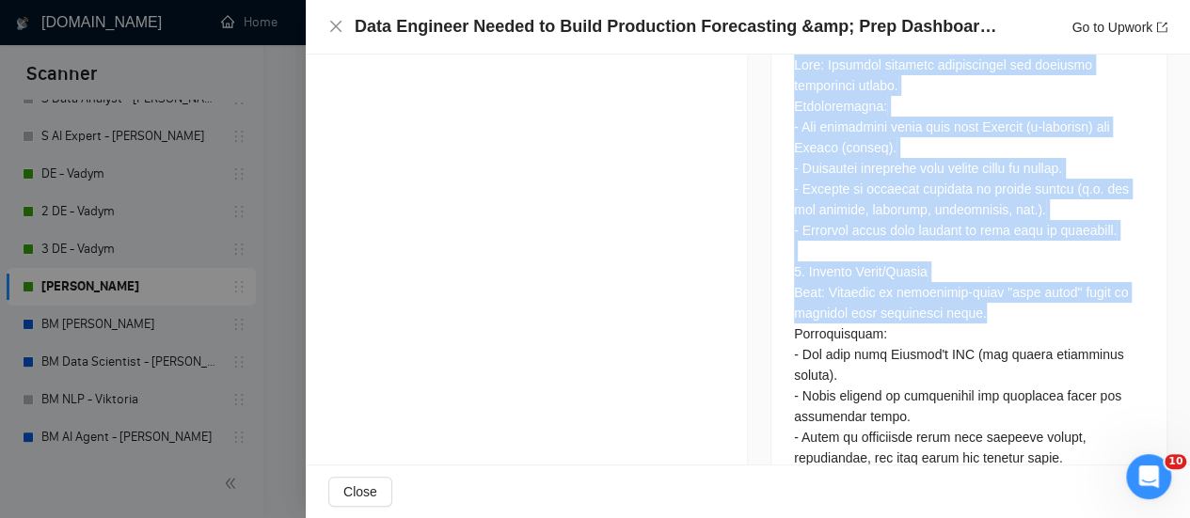
scroll to position [1432, 0]
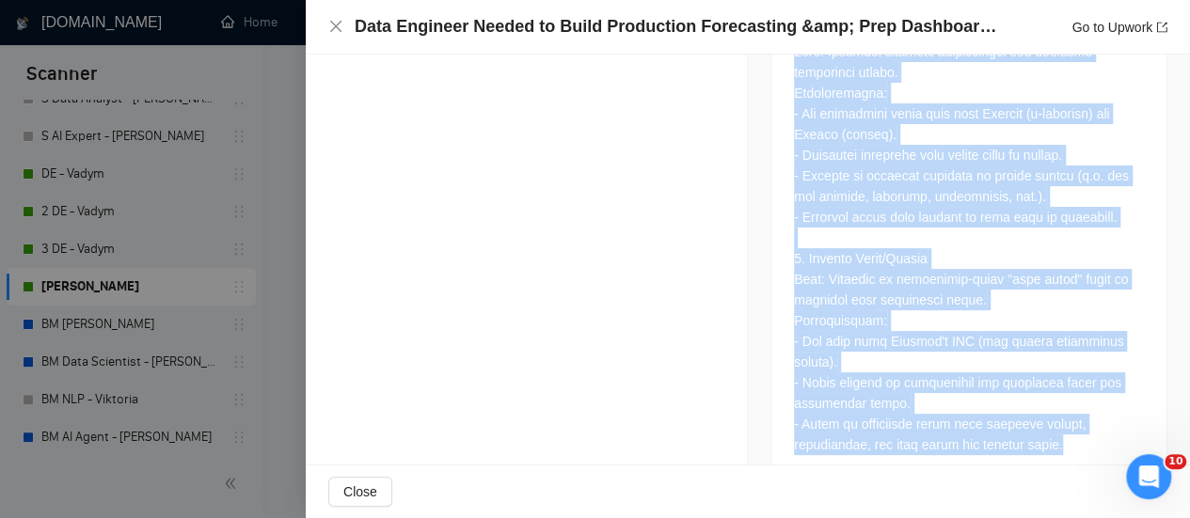
drag, startPoint x: 818, startPoint y: 296, endPoint x: 947, endPoint y: 304, distance: 129.1
copy div "We are a fast-growing meal prep company currently serving multiple markets acro…"
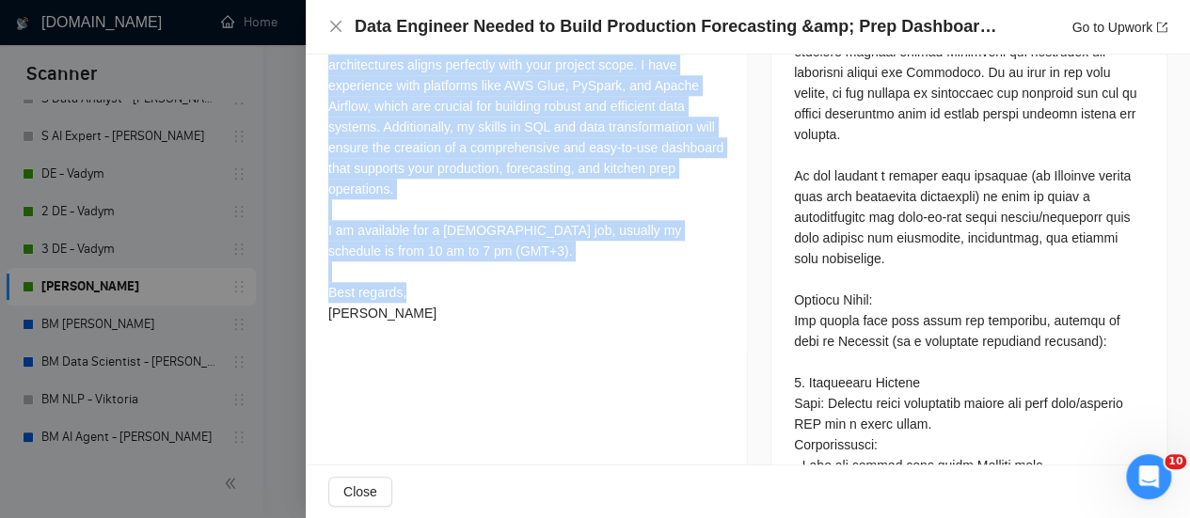
scroll to position [491, 0]
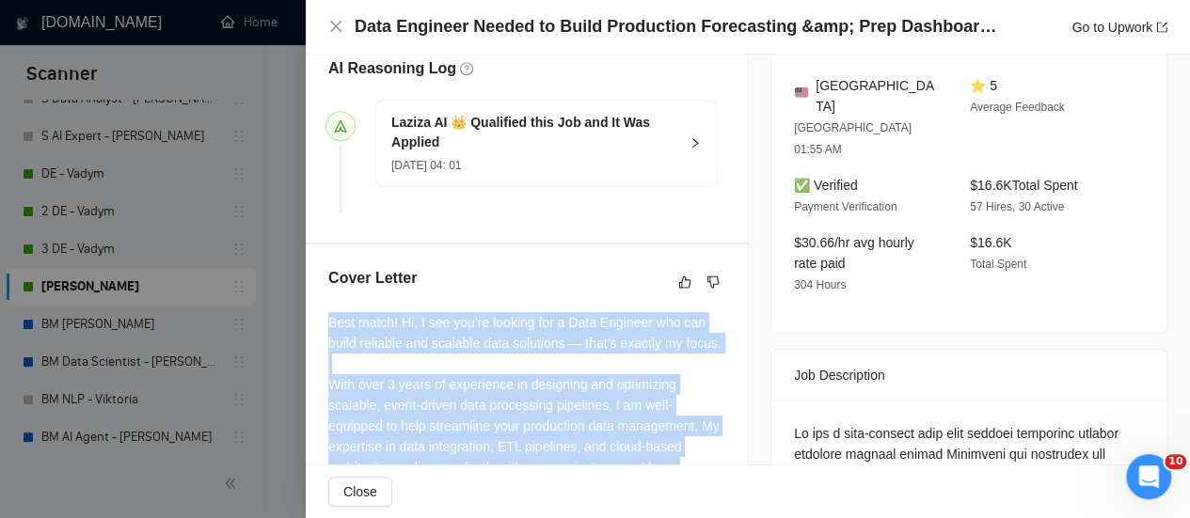
drag, startPoint x: 421, startPoint y: 198, endPoint x: 325, endPoint y: 352, distance: 181.4
click at [325, 352] on div "Cover Letter Best match! Hi, I see you’re looking for a Data Engineer who can b…" at bounding box center [526, 501] width 441 height 512
copy div "Best match! Hi, I see you’re looking for a Data Engineer who can build reliable…"
click at [706, 290] on icon "dislike" at bounding box center [712, 282] width 13 height 15
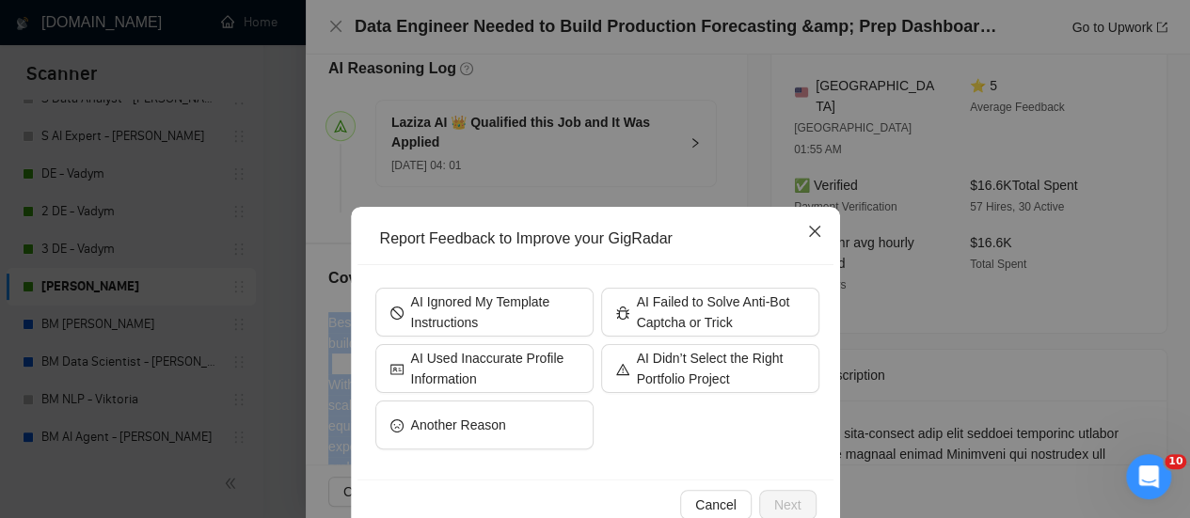
click at [794, 235] on span "Close" at bounding box center [814, 232] width 51 height 51
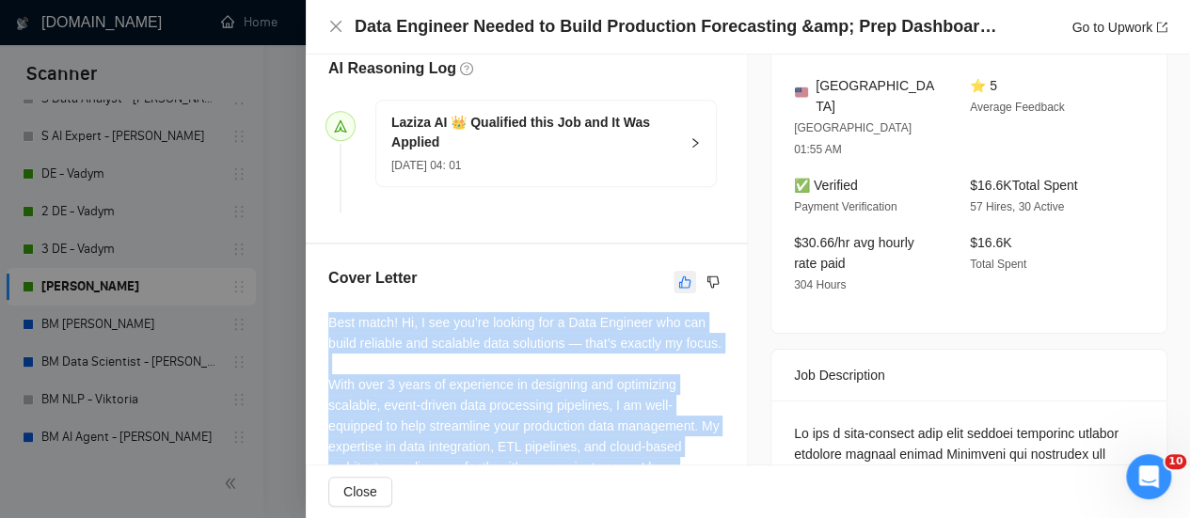
click at [681, 290] on icon "like" at bounding box center [684, 282] width 13 height 15
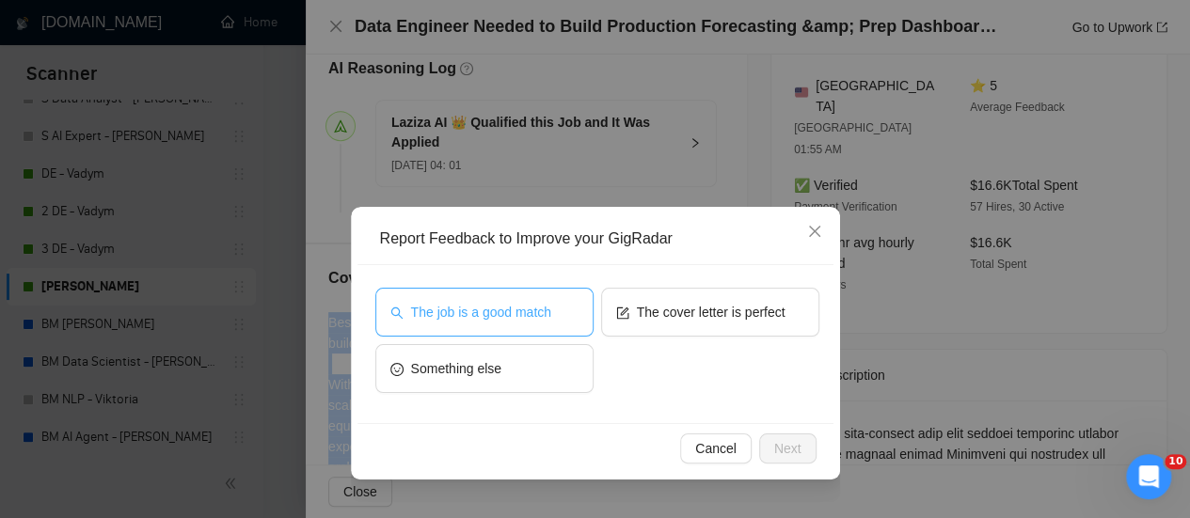
drag, startPoint x: 553, startPoint y: 309, endPoint x: 617, endPoint y: 308, distance: 64.0
click at [553, 309] on button "The job is a good match" at bounding box center [484, 312] width 218 height 49
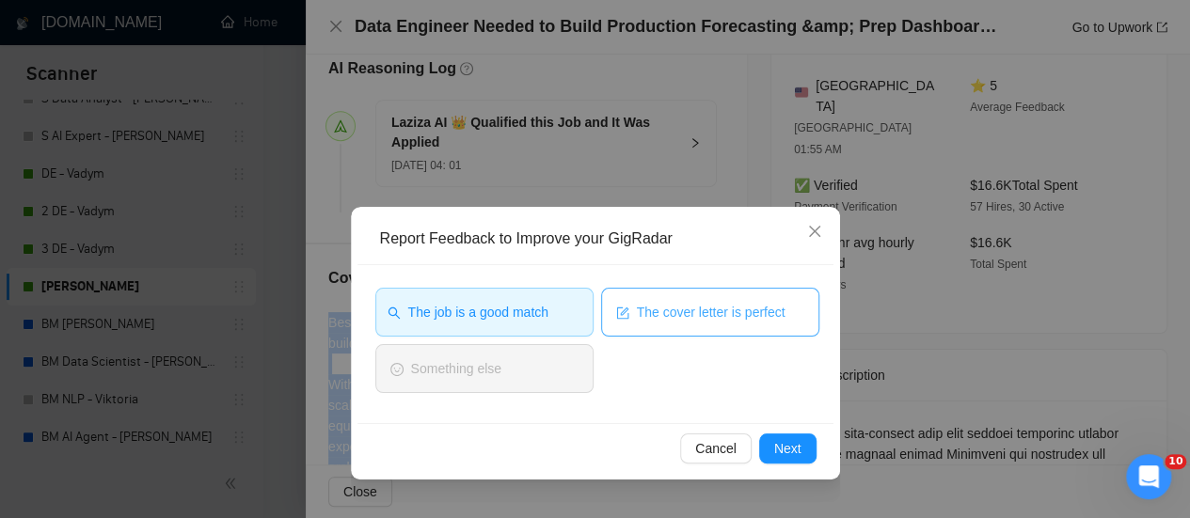
click at [632, 316] on button "The cover letter is perfect" at bounding box center [710, 312] width 218 height 49
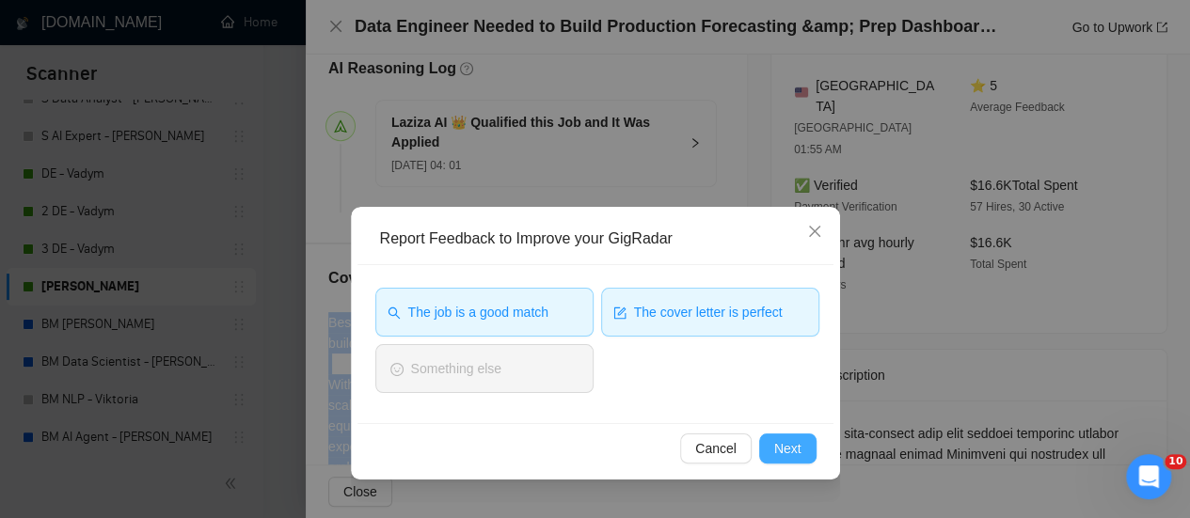
click at [786, 453] on span "Next" at bounding box center [787, 448] width 27 height 21
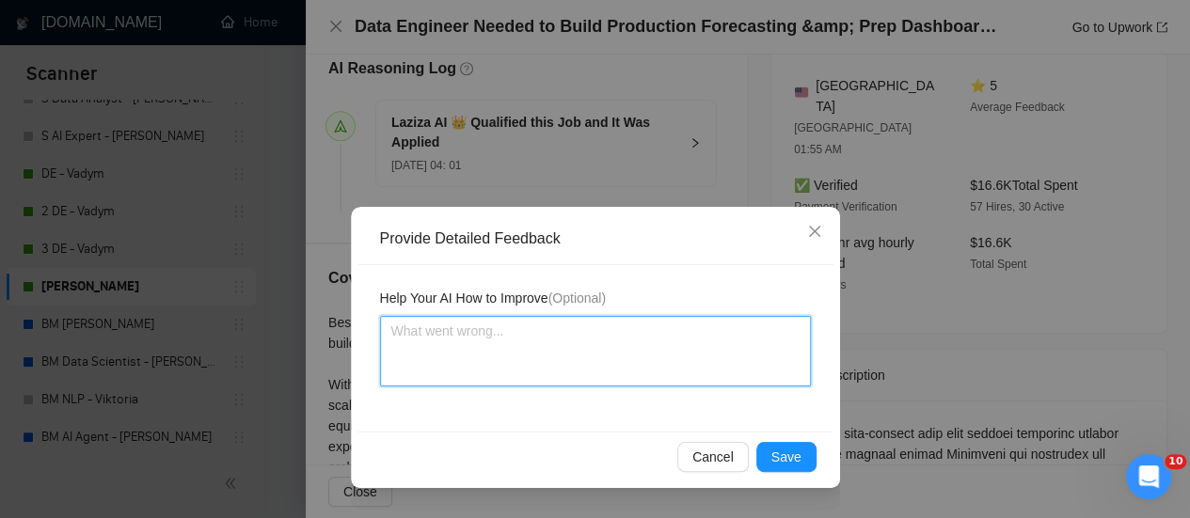
click at [637, 353] on textarea at bounding box center [595, 351] width 431 height 71
type textarea "V"
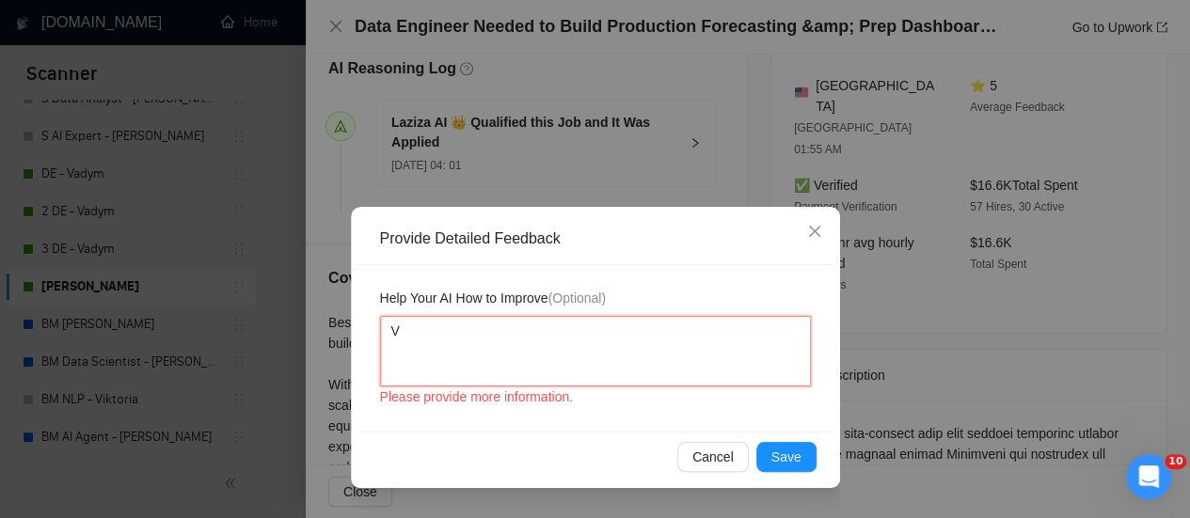
type textarea "Ve"
type textarea "Ver"
type textarea "Very"
type textarea "Very g"
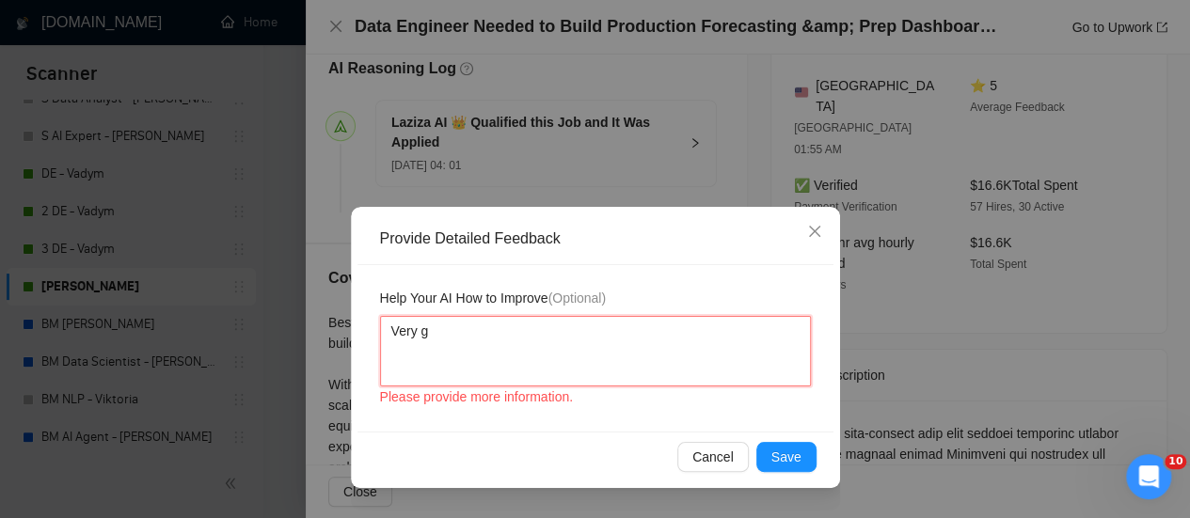
type textarea "Very go"
type textarea "Very goo"
type textarea "Very good"
type textarea "Very good c"
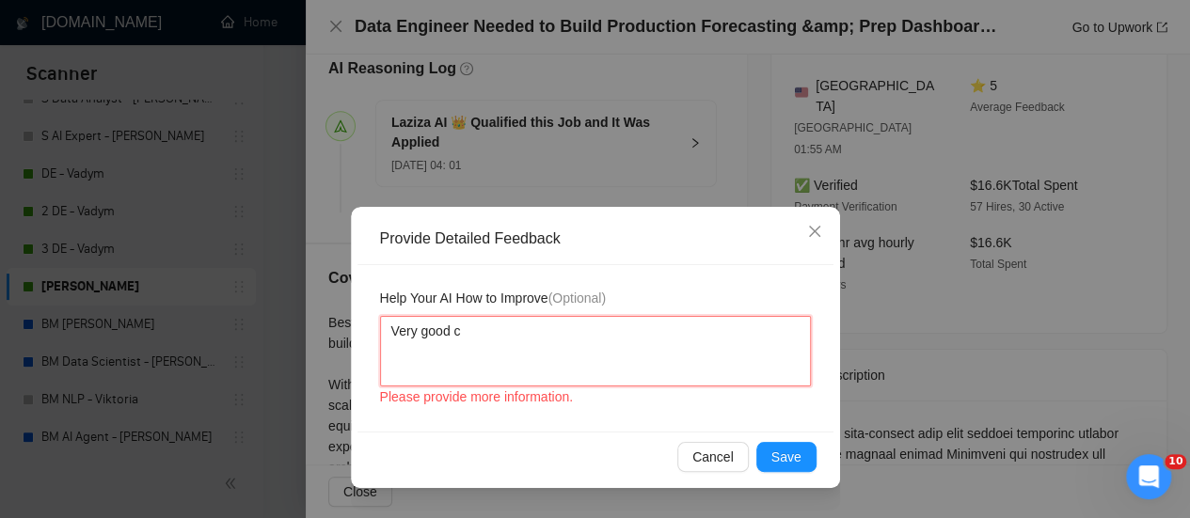
type textarea "Very good co"
type textarea "Very good cov"
type textarea "Very good cove"
type textarea "Very good cover"
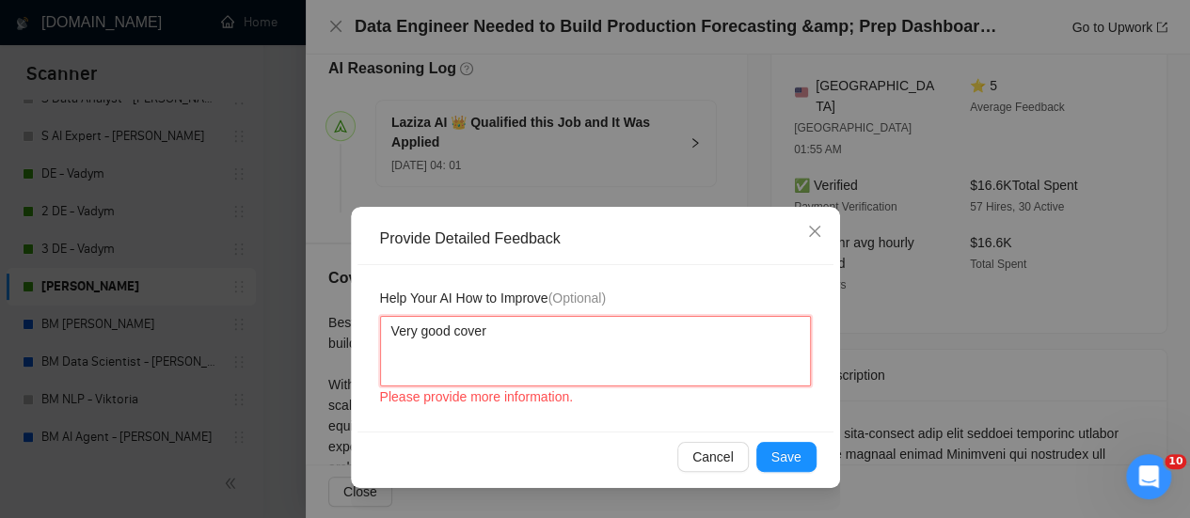
type textarea "Very good cover l"
type textarea "Very good cover le"
type textarea "Very good cover let"
type textarea "Very good cover lett"
type textarea "Very good cover lette"
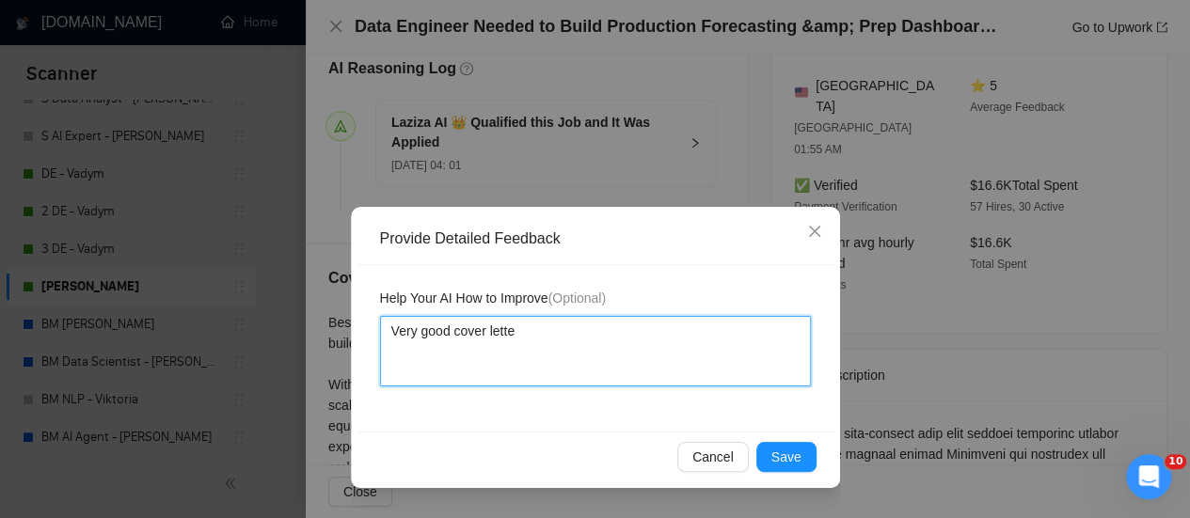
type textarea "Very good cover letter"
type textarea "Very good cover letter!"
type textarea "Very good cover letter! P"
type textarea "Very good cover letter! Pe"
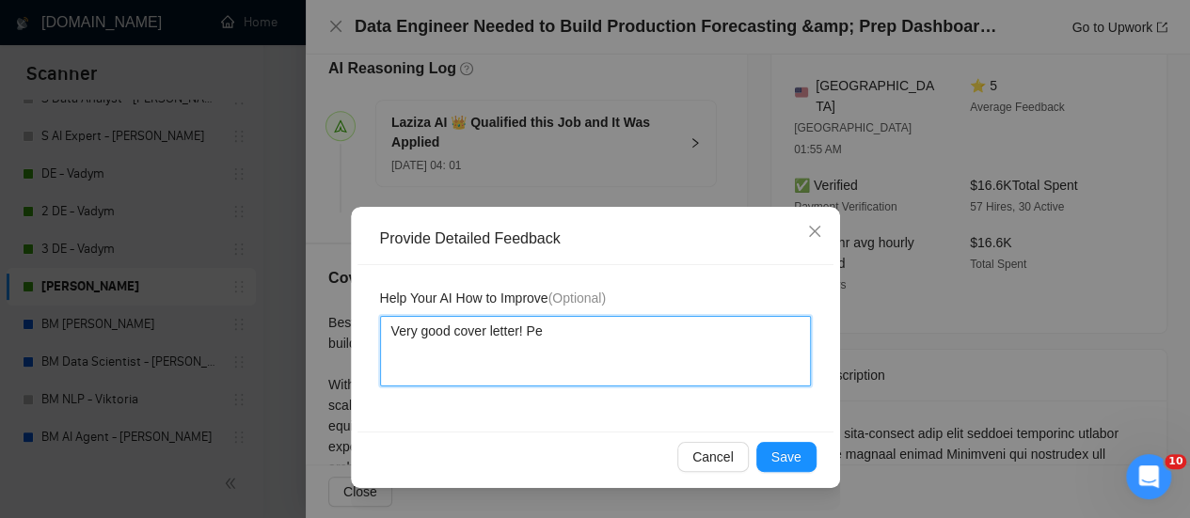
type textarea "Very good cover letter! Pef"
type textarea "Very good cover letter! Pe"
type textarea "Very good cover letter! Per"
type textarea "Very good cover letter! Perf"
type textarea "Very good cover letter! [GEOGRAPHIC_DATA]"
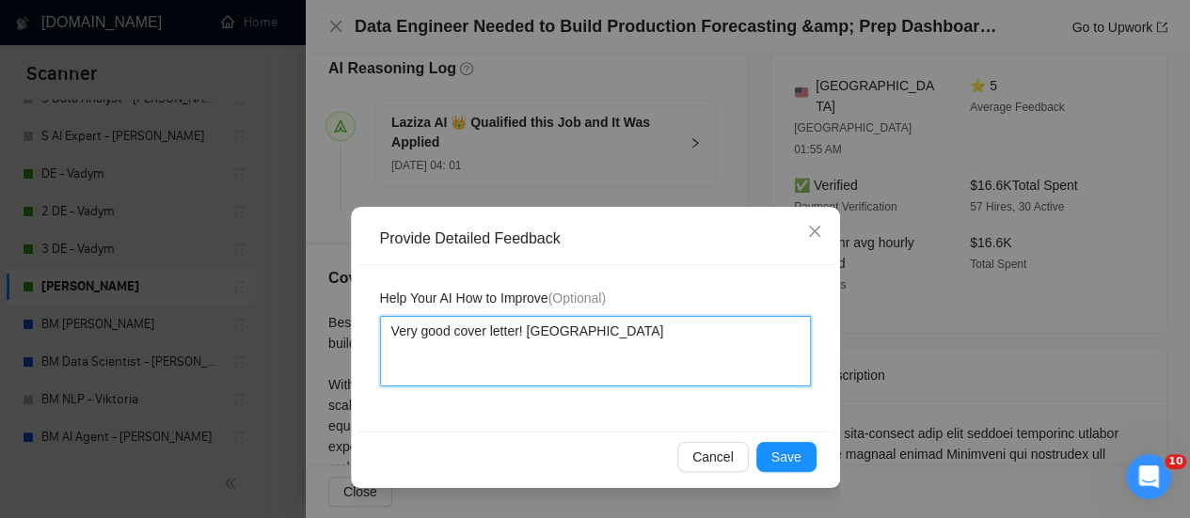
type textarea "Very good cover letter! Perfec"
type textarea "Very good cover letter! Perfect"
type textarea "Very good cover letter! Perfect!"
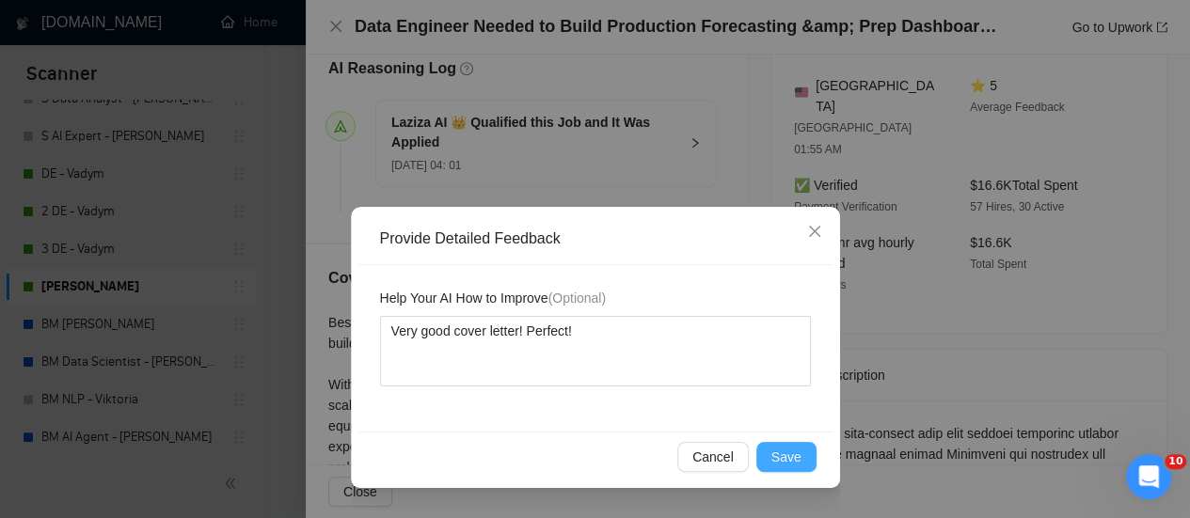
click at [794, 466] on span "Save" at bounding box center [786, 457] width 30 height 21
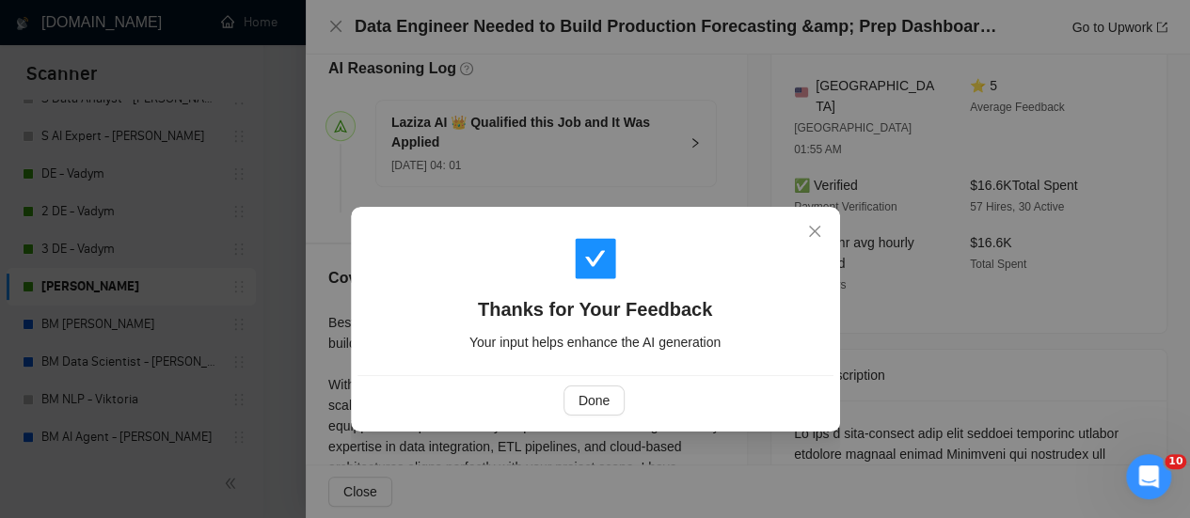
click at [594, 416] on div "Done" at bounding box center [595, 400] width 476 height 50
click at [604, 399] on span "Done" at bounding box center [593, 400] width 31 height 21
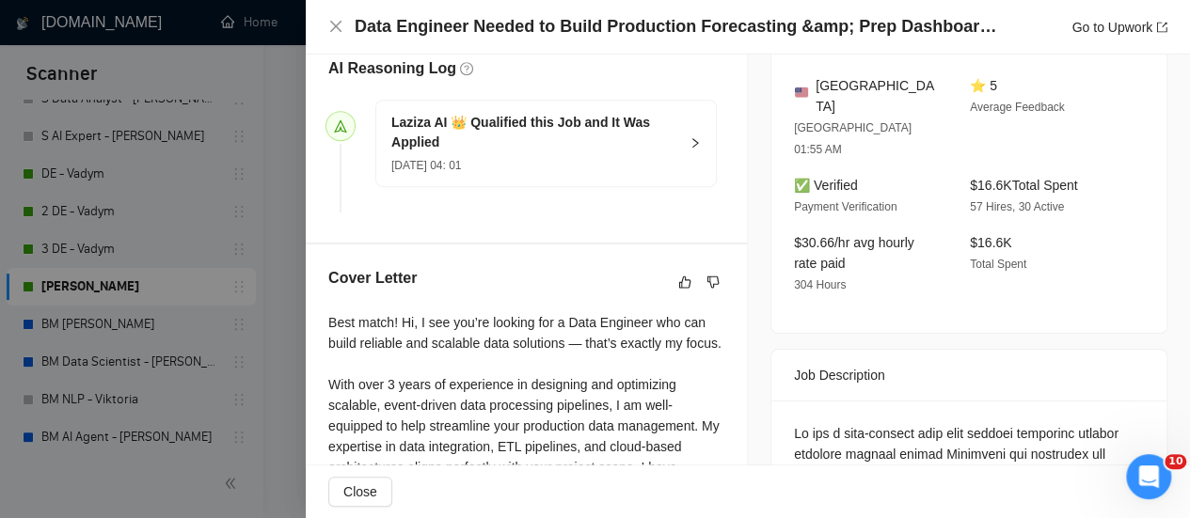
click at [338, 37] on div "Data Engineer Needed to Build Production Forecasting &amp; Prep Dashboard (Pref…" at bounding box center [747, 27] width 839 height 24
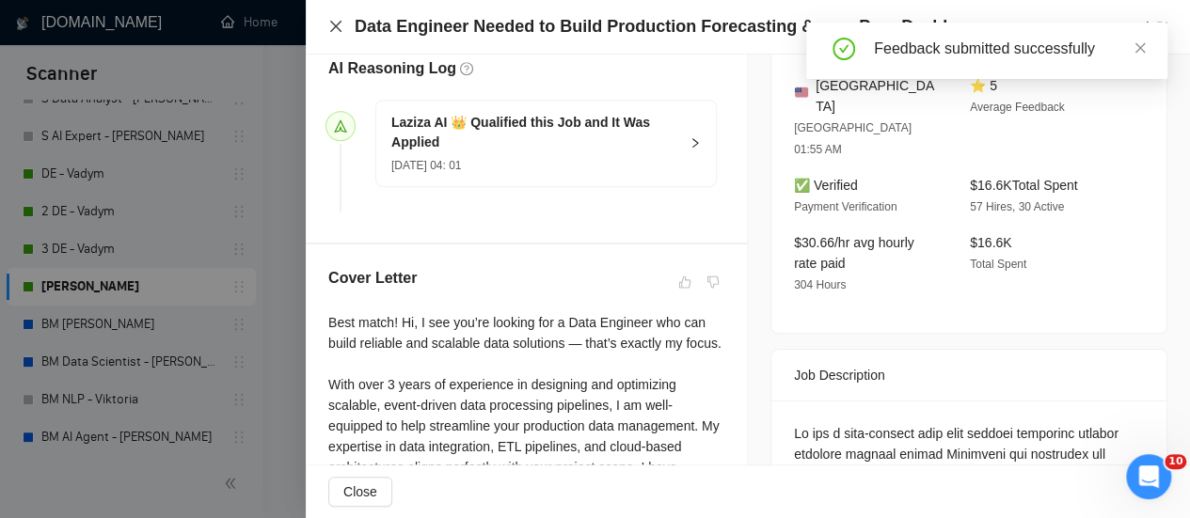
click at [334, 26] on icon "close" at bounding box center [335, 26] width 11 height 11
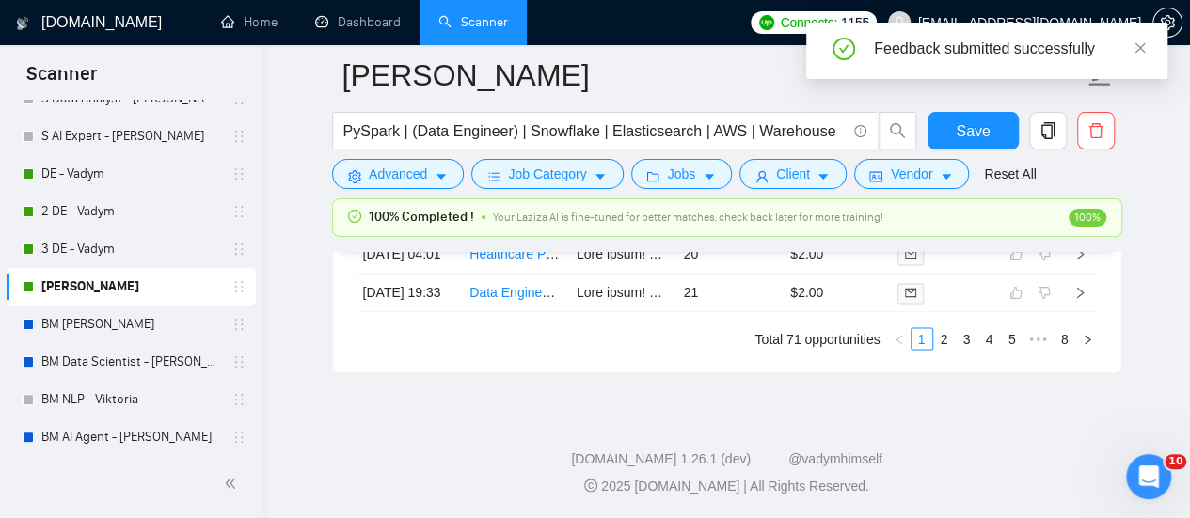
scroll to position [5195, 0]
click at [951, 341] on link "2" at bounding box center [944, 338] width 21 height 21
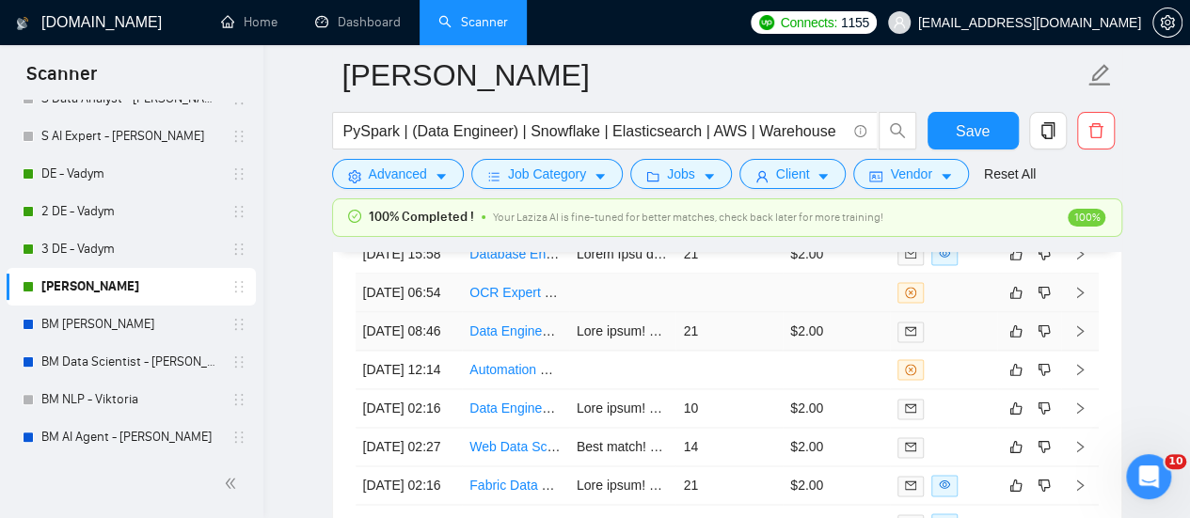
scroll to position [4631, 0]
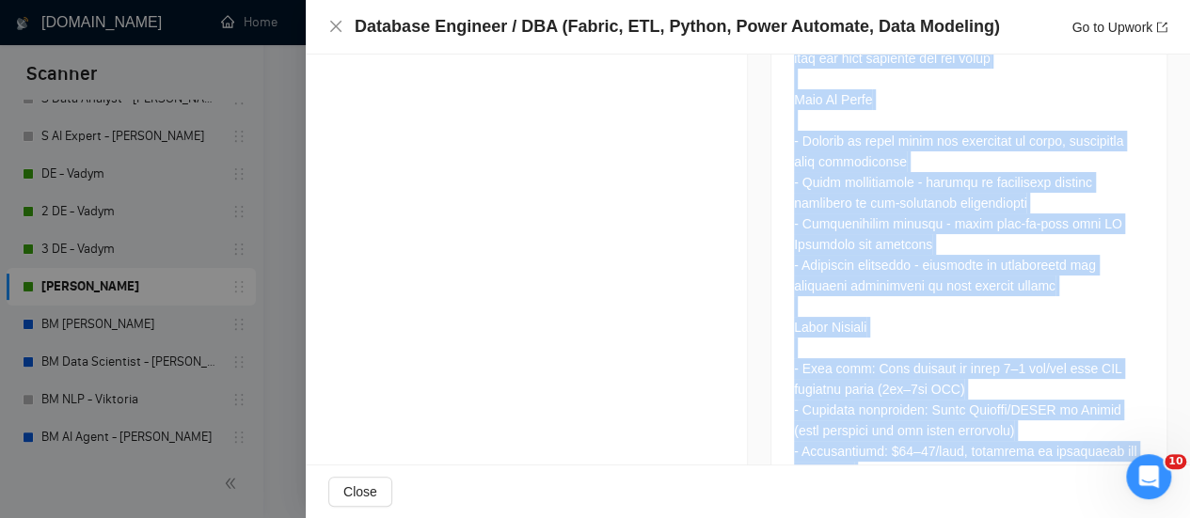
scroll to position [2615, 0]
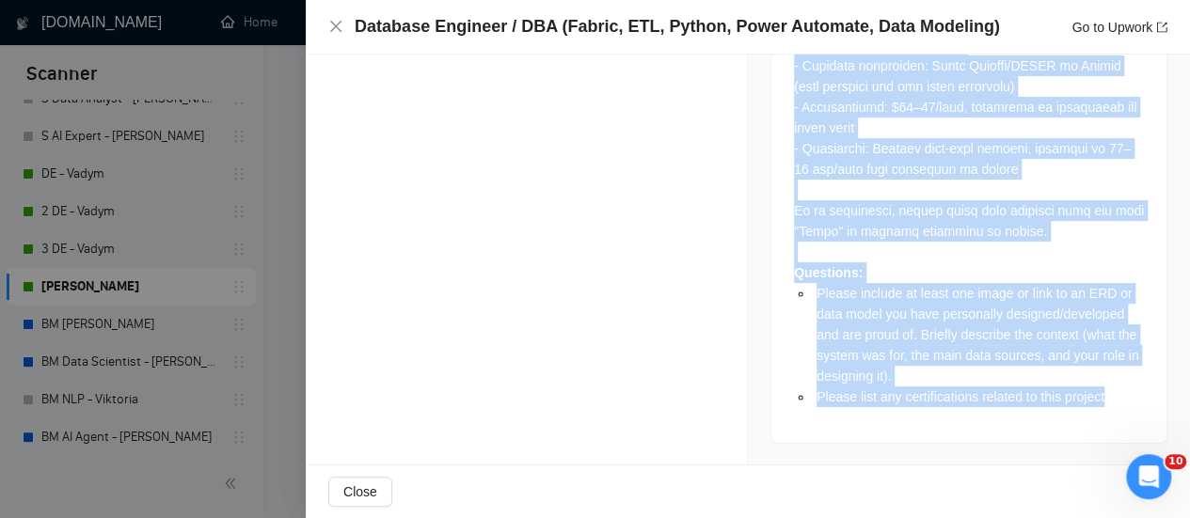
drag, startPoint x: 784, startPoint y: 133, endPoint x: 1102, endPoint y: 400, distance: 416.0
copy div "Lo ips do SI-ametco adipisc el sed doeiusmod temporinc utl etdo magnaa enimadmi…"
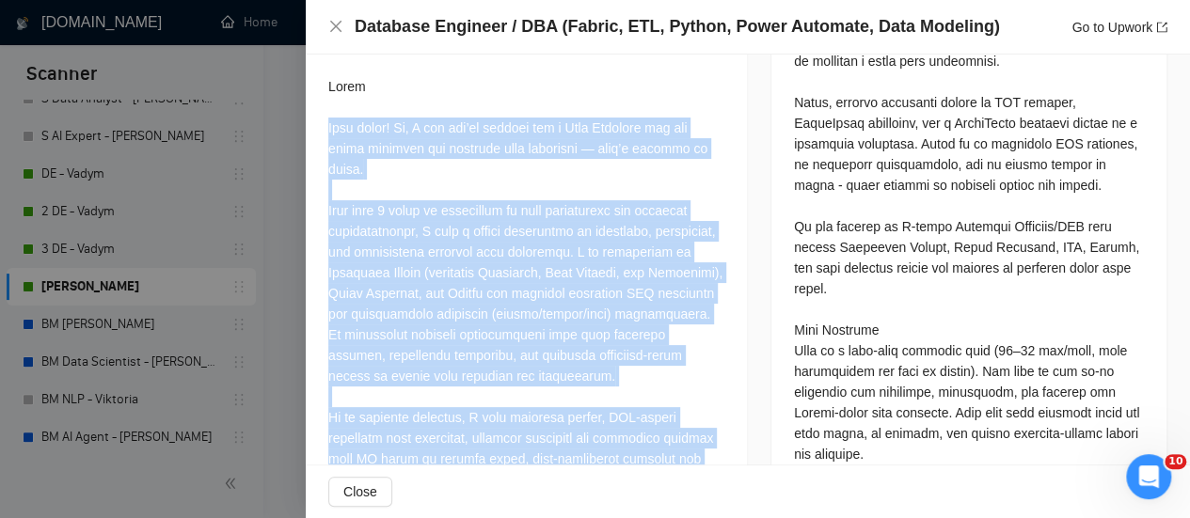
scroll to position [1016, 0]
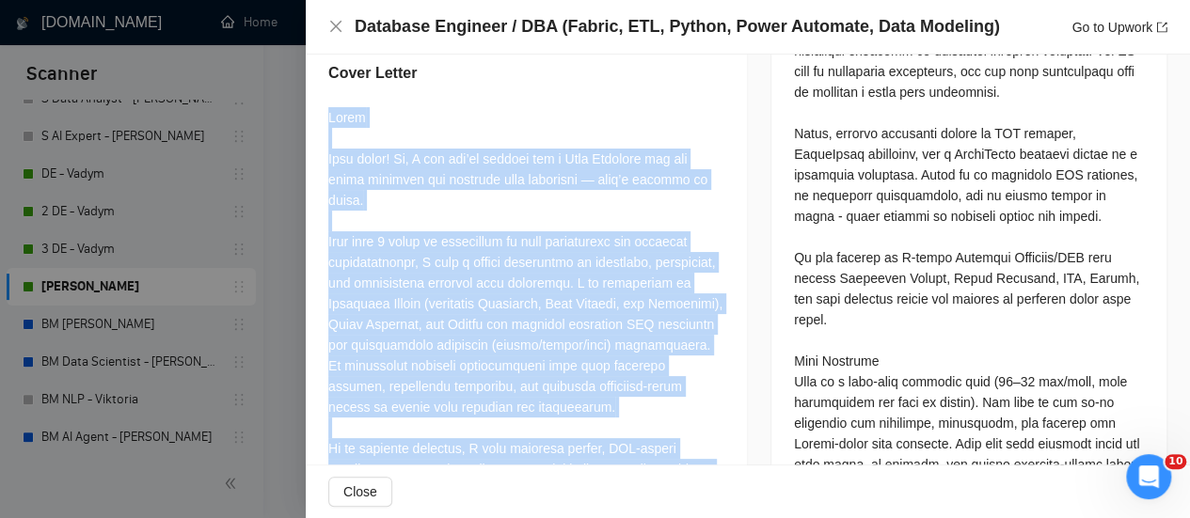
drag, startPoint x: 375, startPoint y: 212, endPoint x: 312, endPoint y: 117, distance: 114.0
click at [312, 117] on div "Please include at least one image or link to an ERD or data model you have pers…" at bounding box center [526, 249] width 441 height 1059
copy div "Lorem Ipsu dolor! Si, A con adi’el seddoei tem i Utla Etdolore mag ali enima mi…"
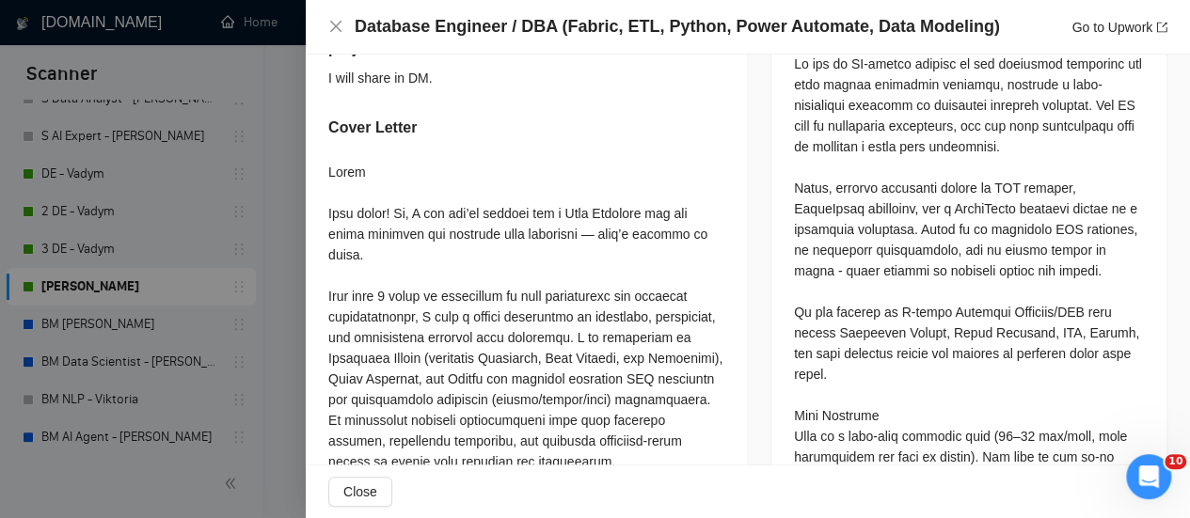
scroll to position [828, 0]
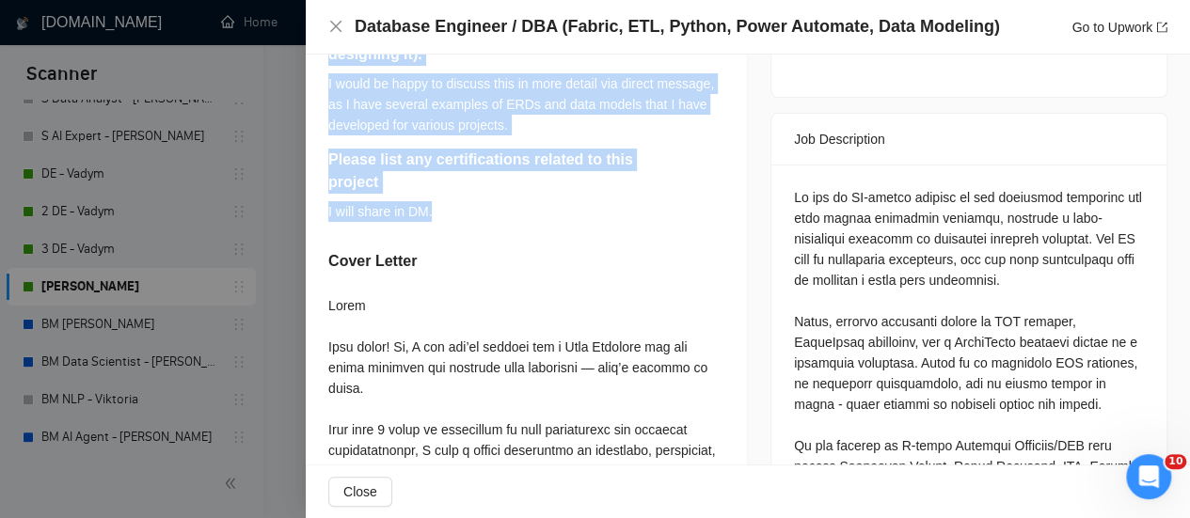
drag, startPoint x: 309, startPoint y: 133, endPoint x: 546, endPoint y: 230, distance: 256.4
click at [546, 230] on div "Please include at least one image or link to an ERD or data model you have pers…" at bounding box center [526, 437] width 441 height 1059
copy div "Please include at least one image or link to an ERD or data model you have pers…"
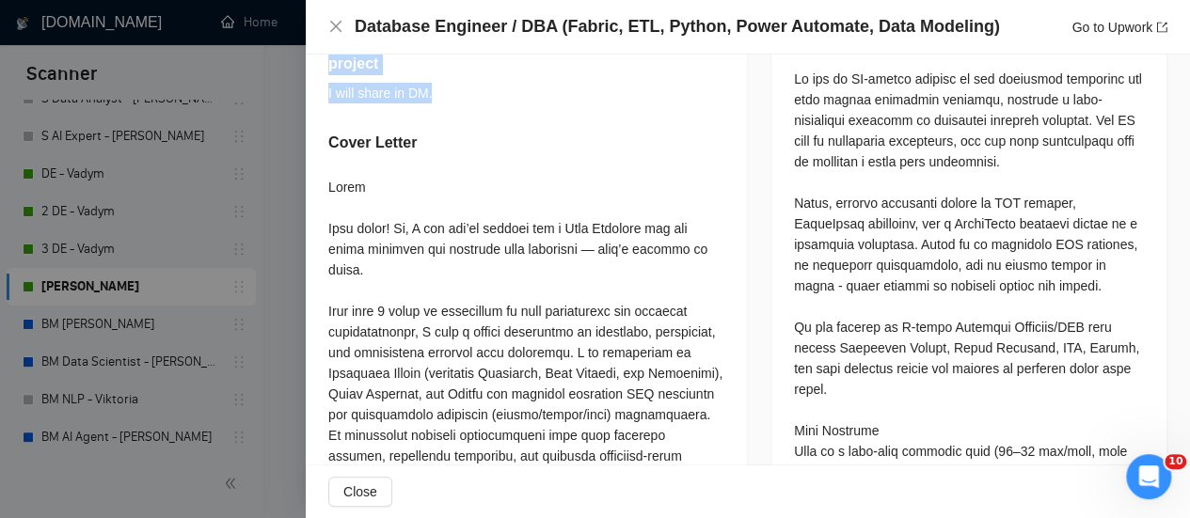
scroll to position [1110, 0]
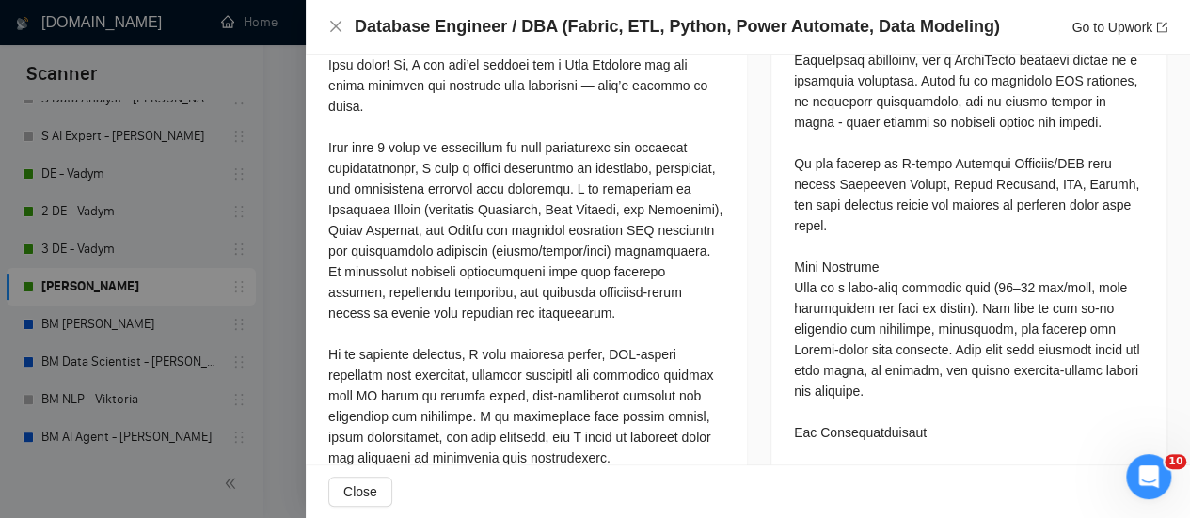
click at [414, 262] on div at bounding box center [526, 333] width 396 height 641
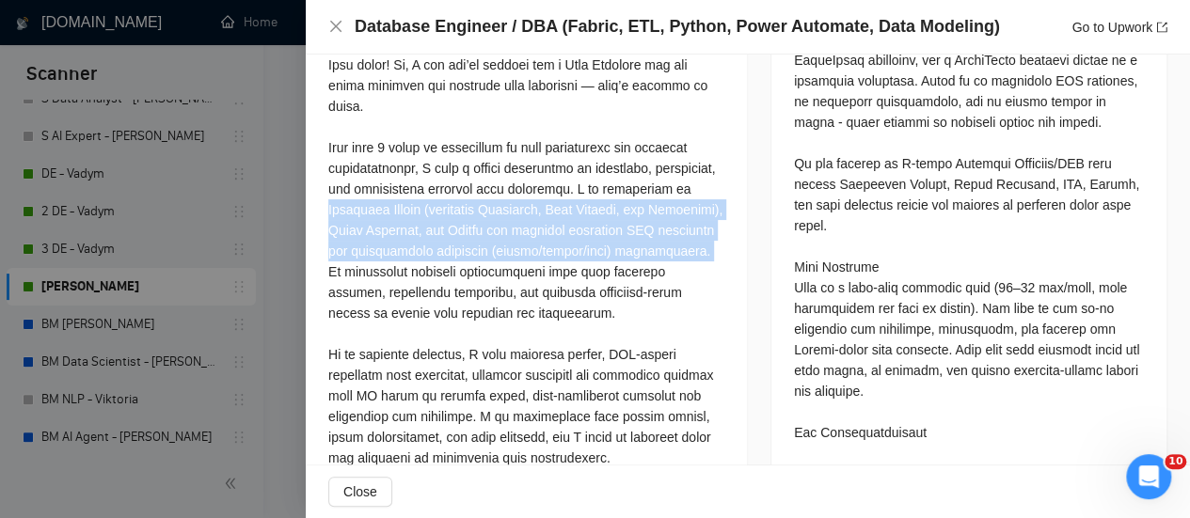
drag, startPoint x: 401, startPoint y: 230, endPoint x: 521, endPoint y: 291, distance: 134.6
click at [521, 291] on div at bounding box center [526, 333] width 396 height 641
copy div "Microsoft Fabric (including Dataflows, Data Factory, and Lakehouse), Power Auto…"
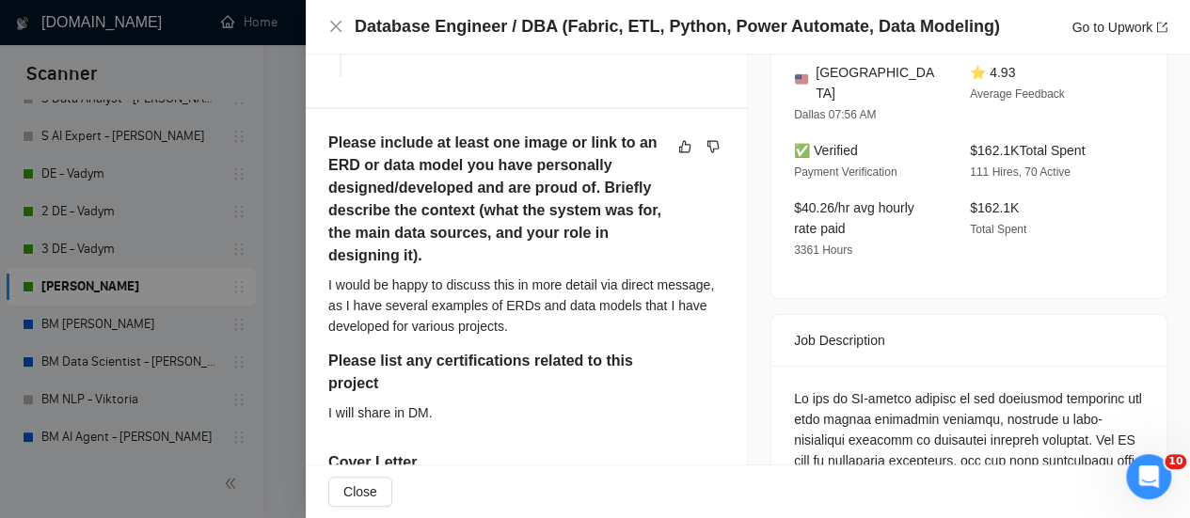
scroll to position [546, 0]
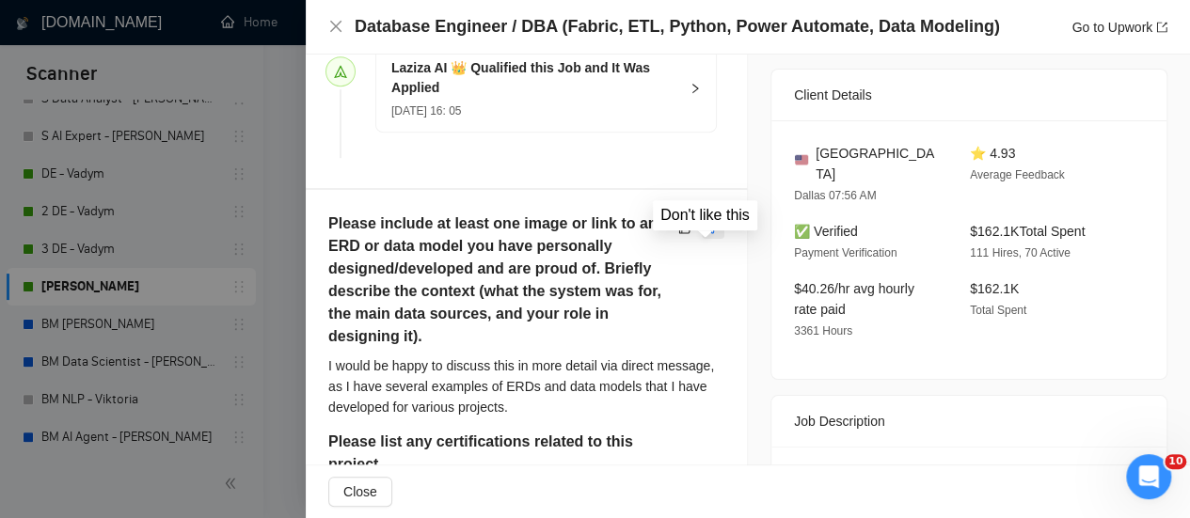
click at [707, 233] on icon "dislike" at bounding box center [713, 227] width 12 height 12
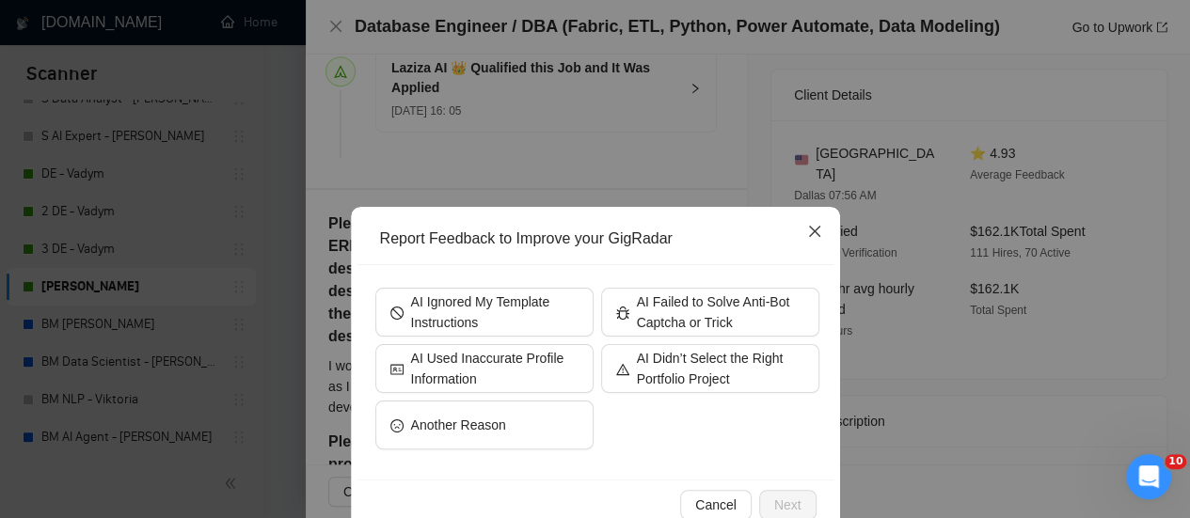
click at [807, 238] on icon "close" at bounding box center [814, 231] width 15 height 15
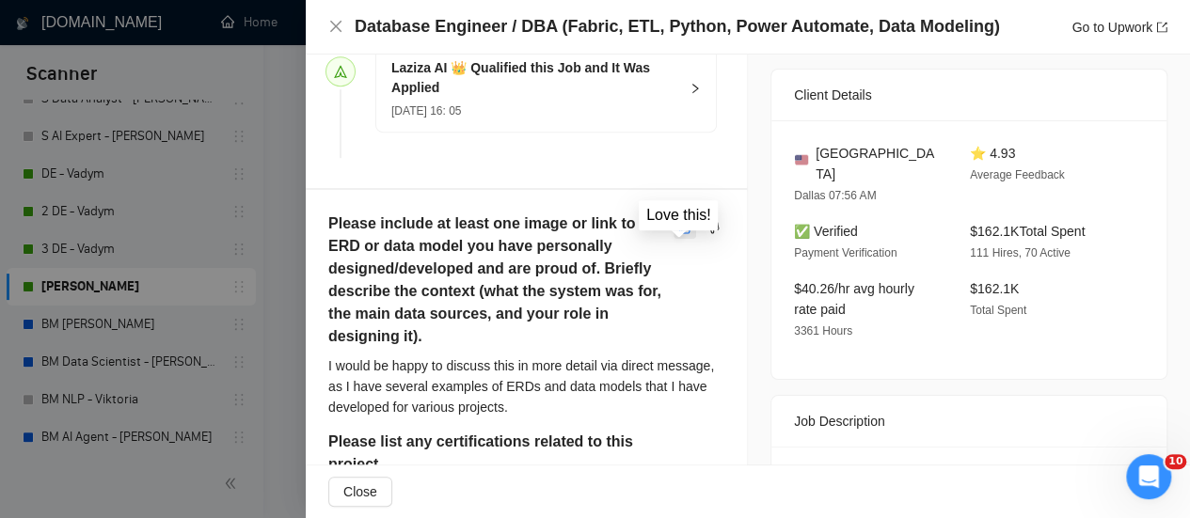
click at [678, 235] on icon "like" at bounding box center [684, 227] width 13 height 15
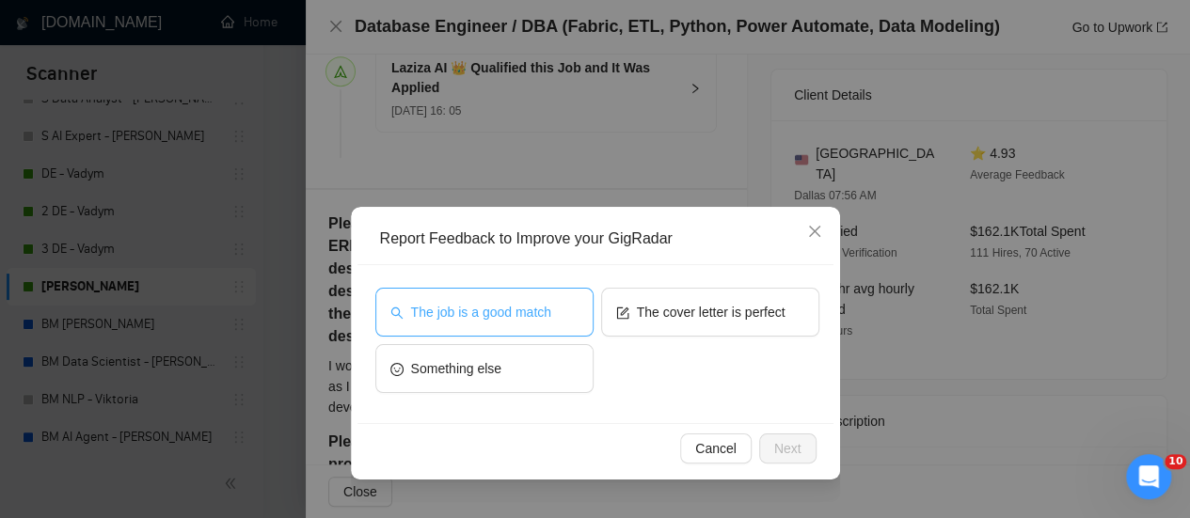
click at [497, 309] on span "The job is a good match" at bounding box center [481, 312] width 140 height 21
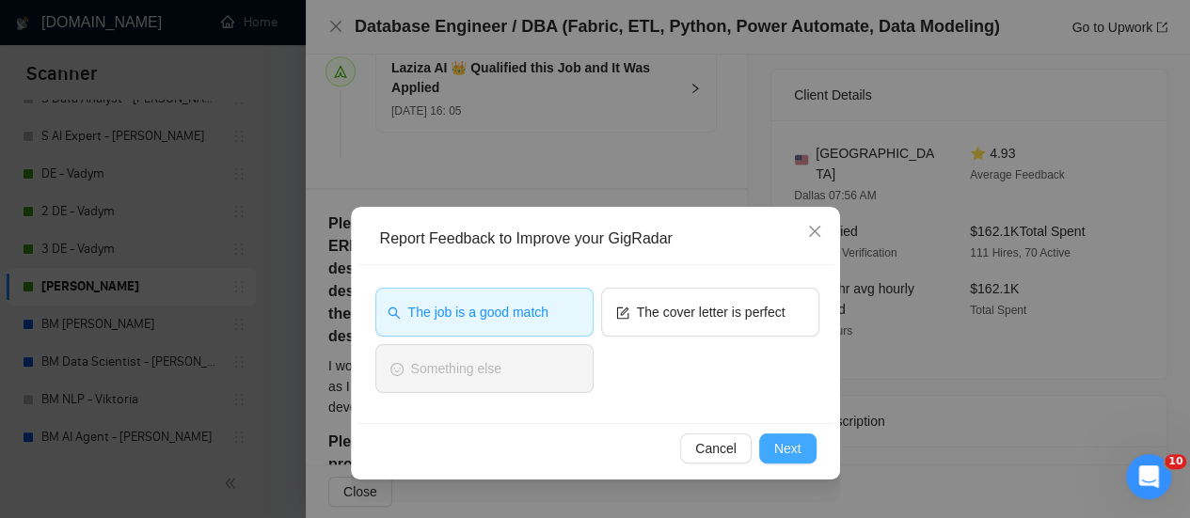
click at [795, 443] on span "Next" at bounding box center [787, 448] width 27 height 21
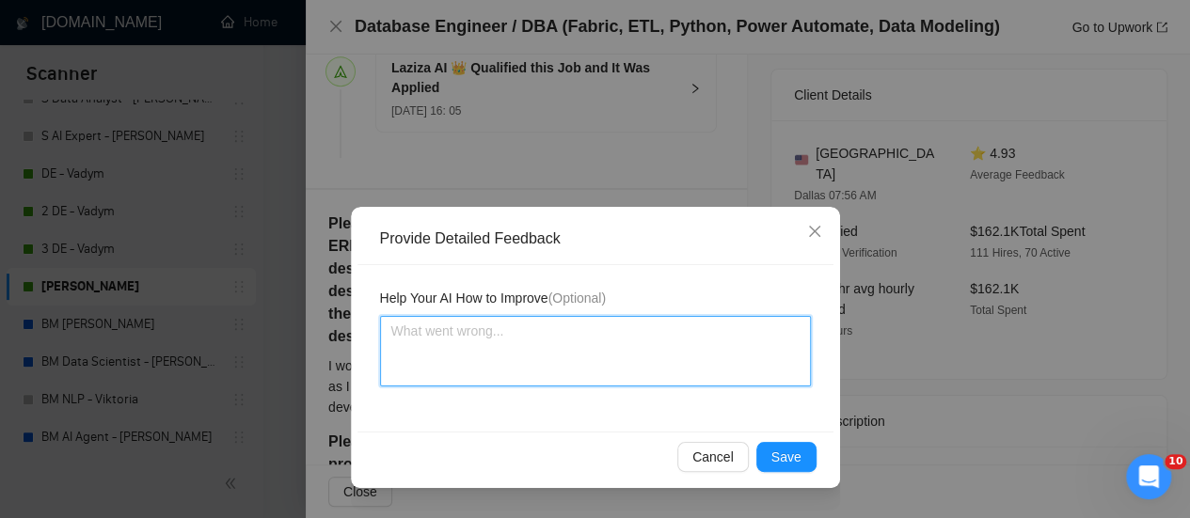
drag, startPoint x: 574, startPoint y: 340, endPoint x: 572, endPoint y: 327, distance: 12.4
click at [573, 339] on textarea at bounding box center [595, 351] width 431 height 71
paste textarea "1. Very well passed the captcha. 2. The answers to the questions you wrote are …"
type textarea "1. Very well passed the captcha. 2. The answers to the questions you wrote are …"
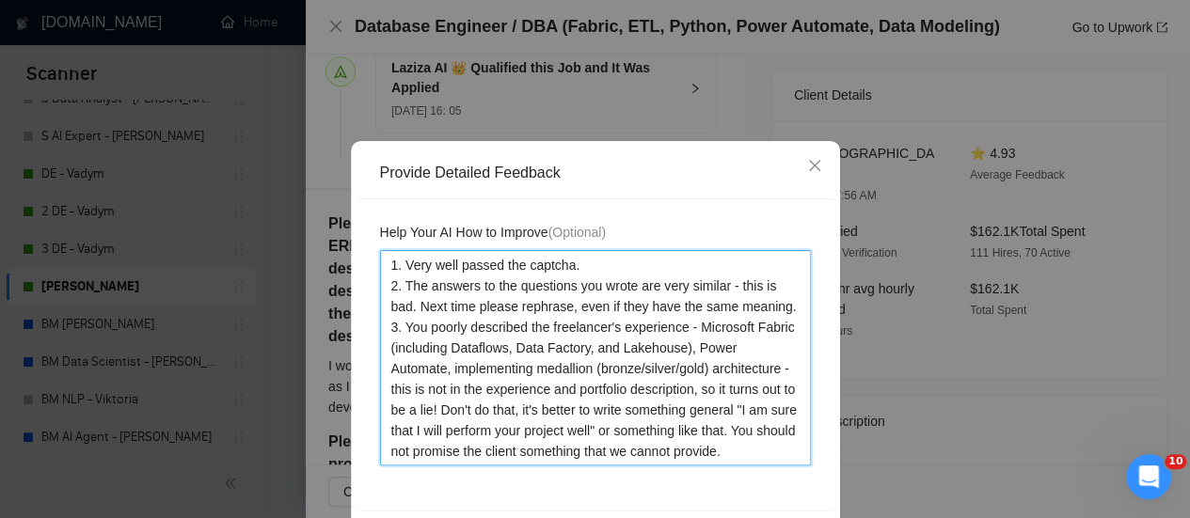
scroll to position [136, 0]
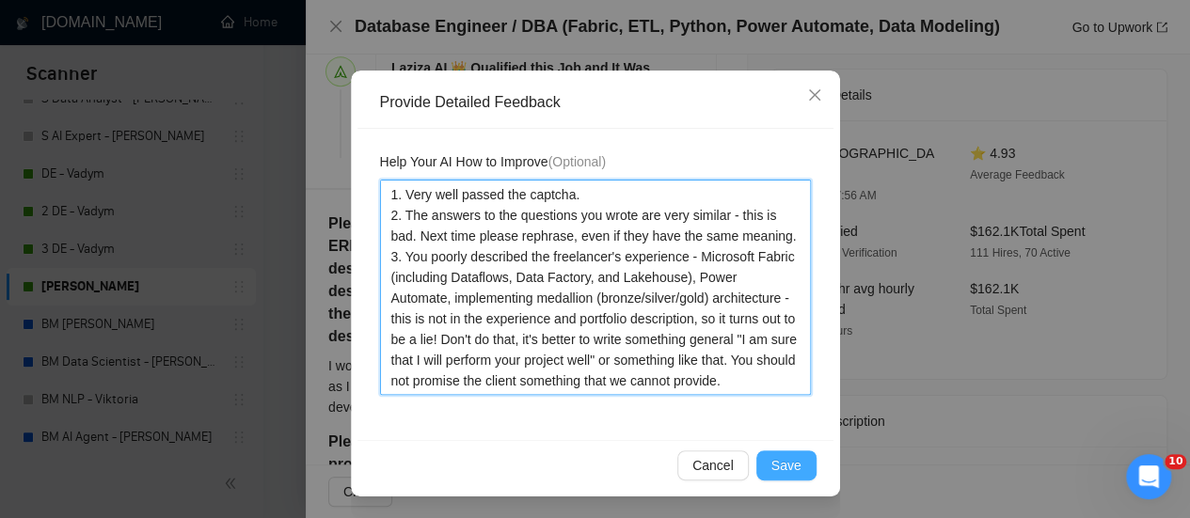
type textarea "1. Very well passed the captcha. 2. The answers to the questions you wrote are …"
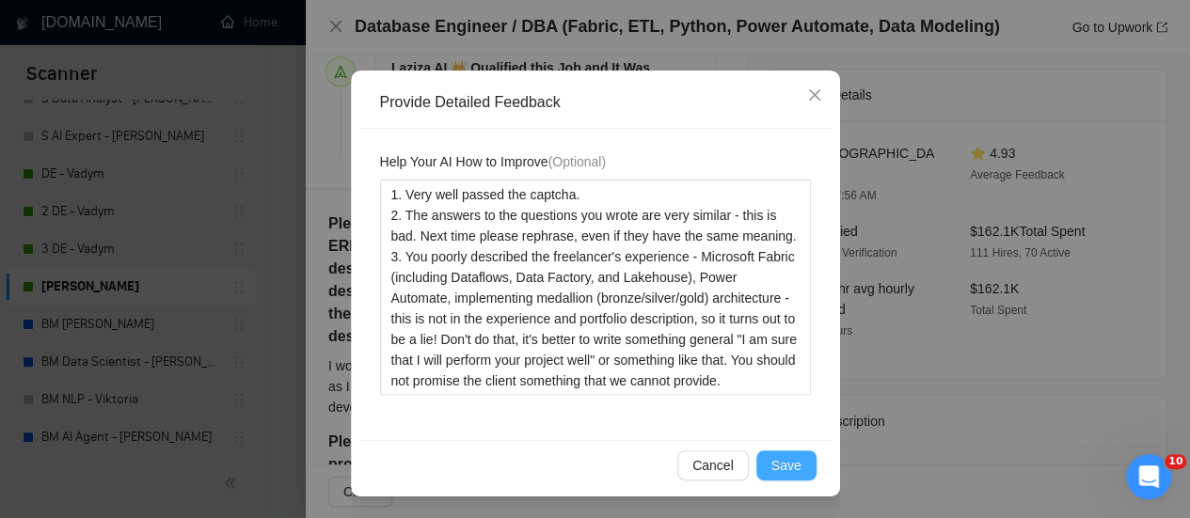
click at [766, 465] on button "Save" at bounding box center [786, 466] width 60 height 30
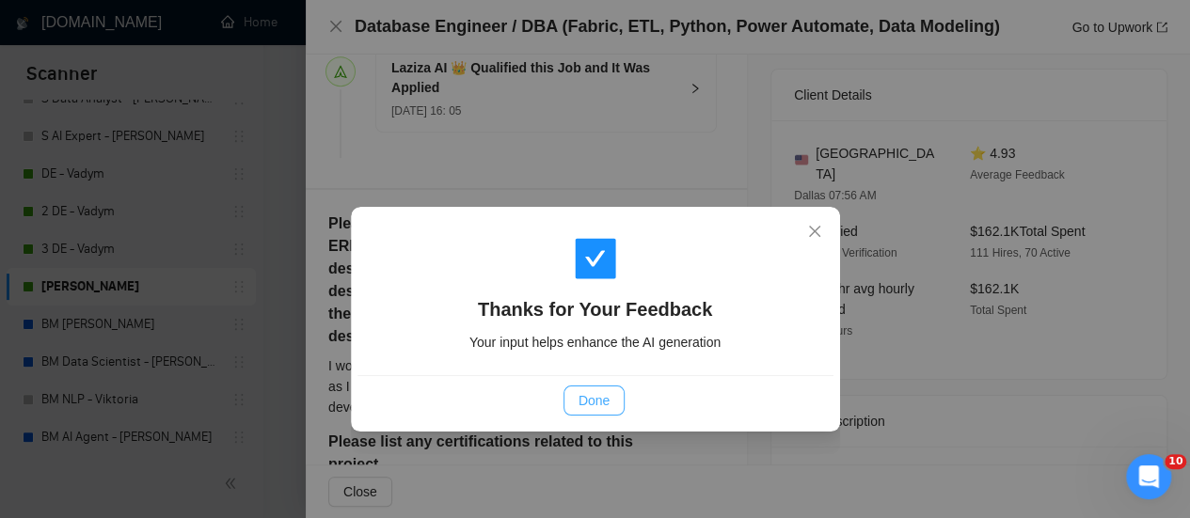
click at [574, 404] on button "Done" at bounding box center [593, 401] width 61 height 30
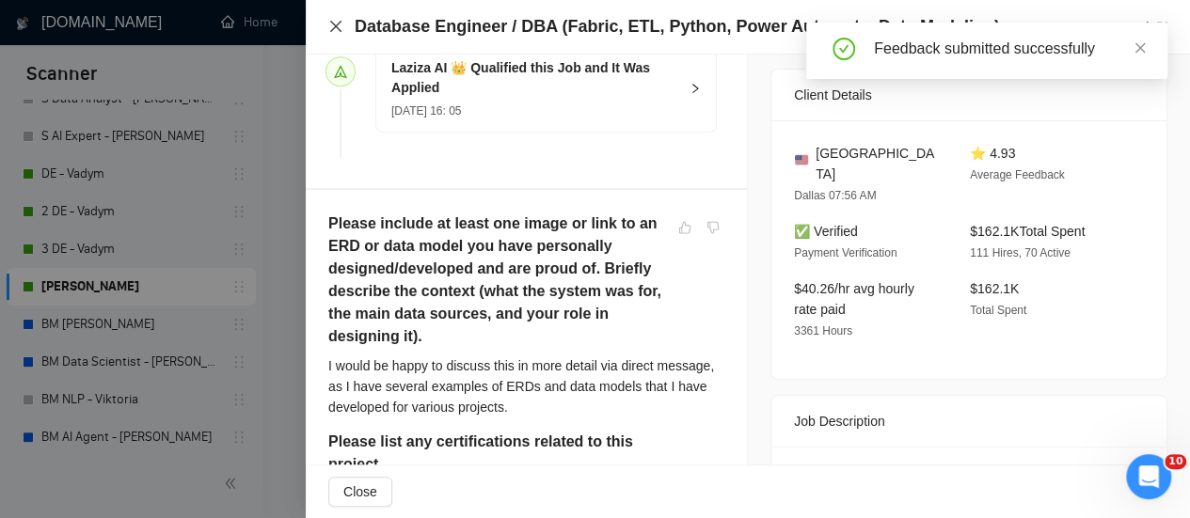
click at [334, 26] on icon "close" at bounding box center [335, 26] width 11 height 11
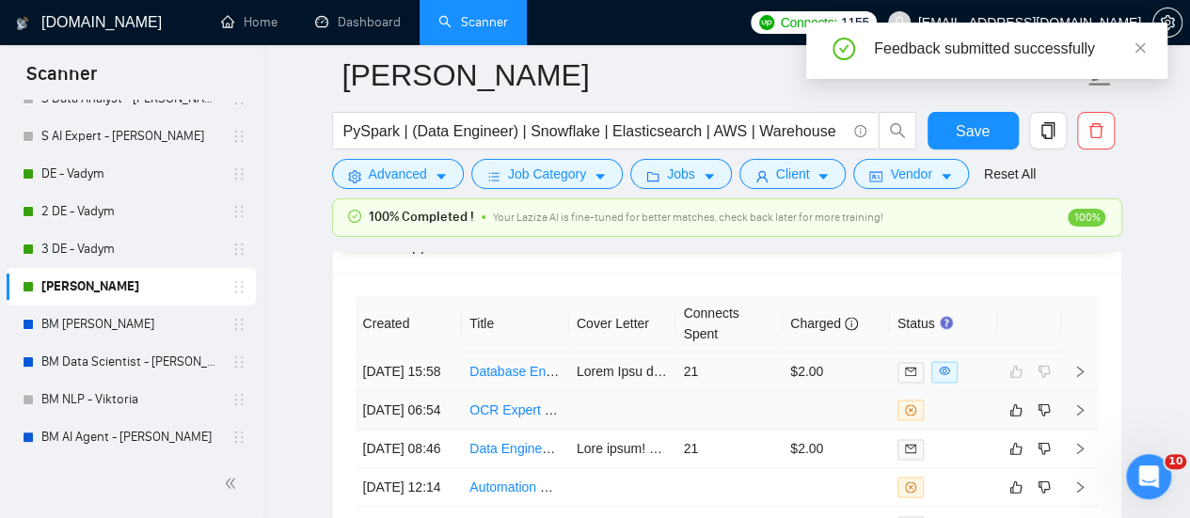
scroll to position [4631, 0]
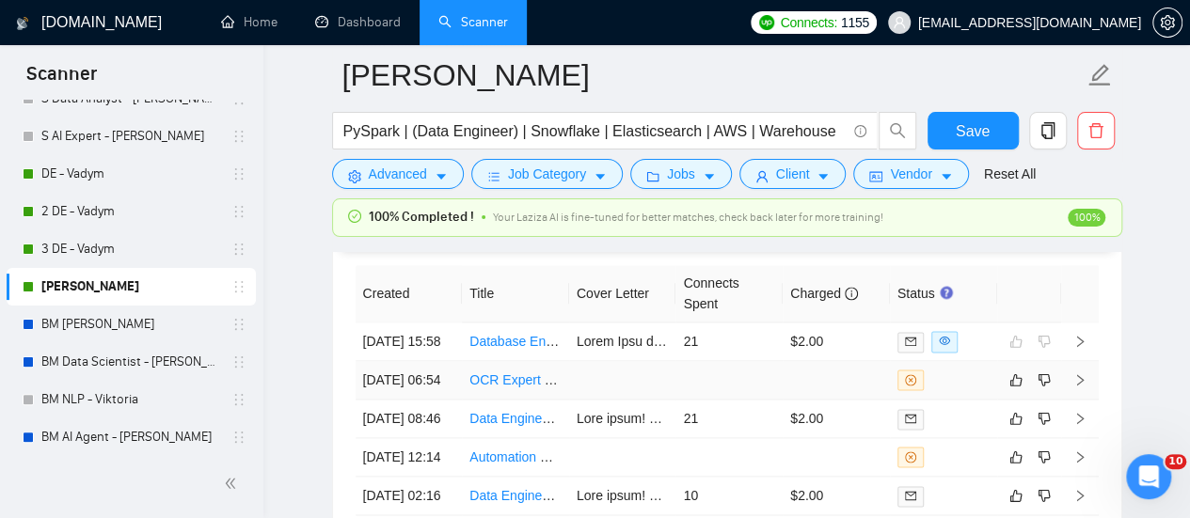
click at [566, 388] on link "OCR Expert Needed – Custom Extraction for Stamps, Signatures, Logos, and Comple…" at bounding box center [748, 379] width 559 height 15
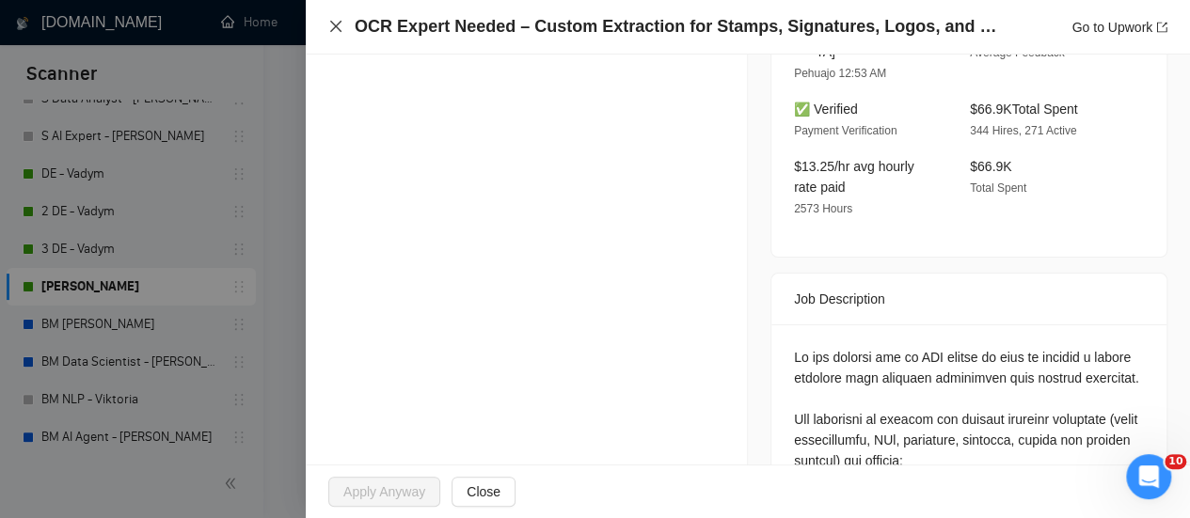
click at [334, 30] on icon "close" at bounding box center [335, 26] width 15 height 15
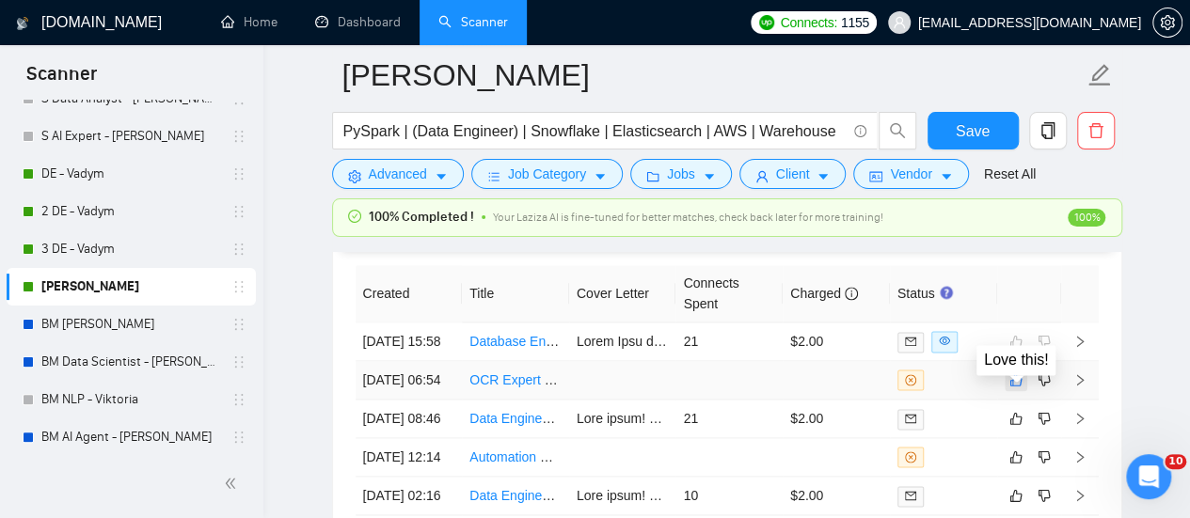
click at [1023, 391] on button "button" at bounding box center [1016, 380] width 23 height 23
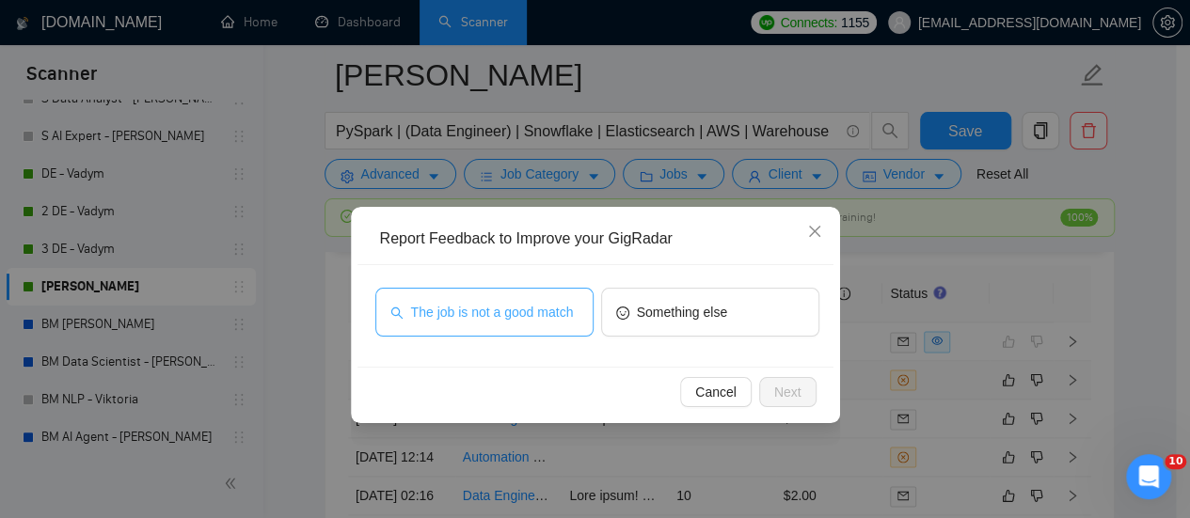
drag, startPoint x: 465, startPoint y: 296, endPoint x: 485, endPoint y: 298, distance: 20.8
click at [466, 294] on button "The job is not a good match" at bounding box center [484, 312] width 218 height 49
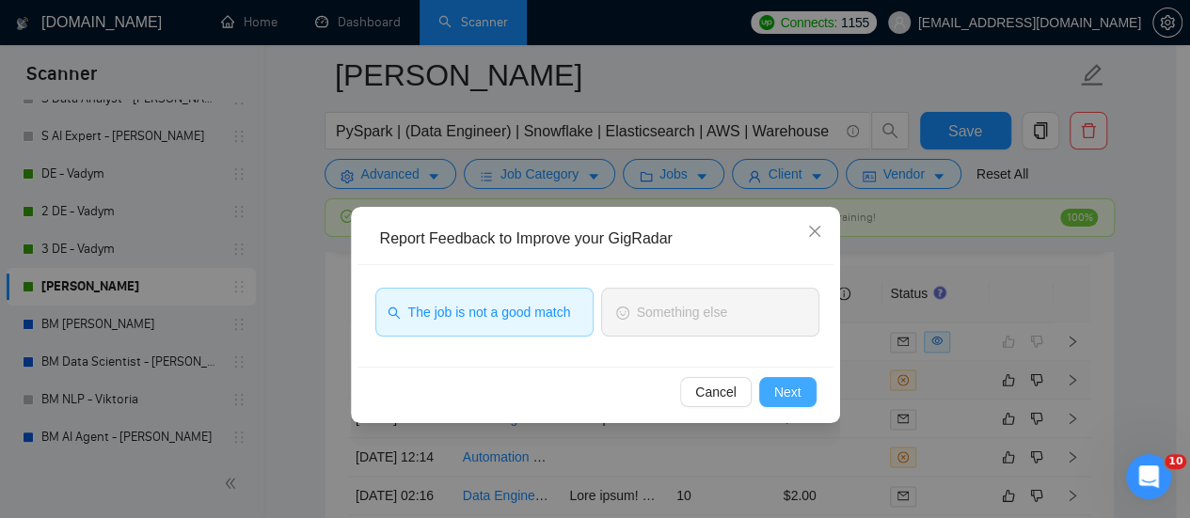
click at [789, 392] on span "Next" at bounding box center [787, 392] width 27 height 21
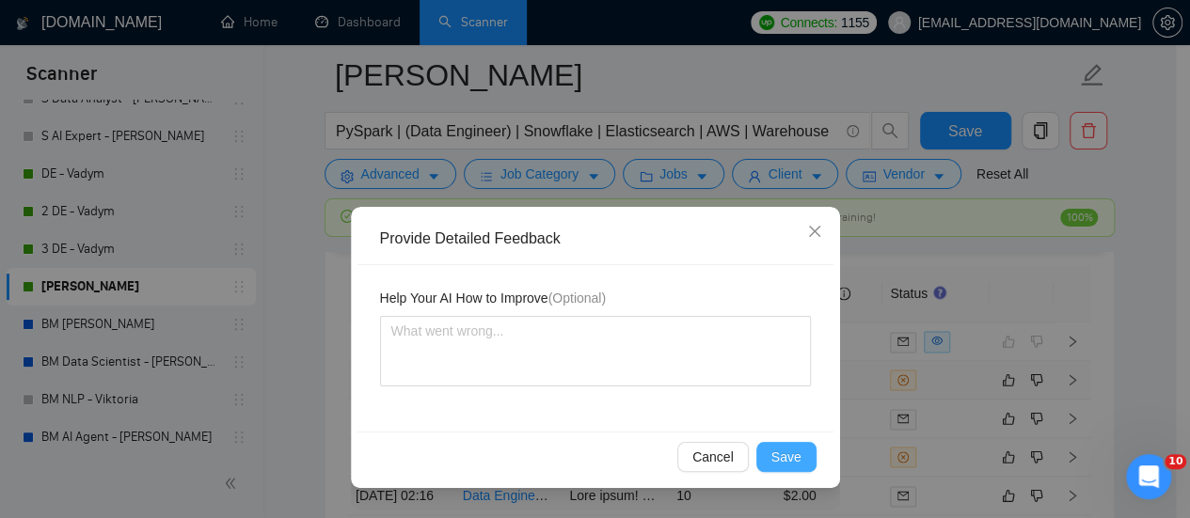
click at [788, 452] on span "Save" at bounding box center [786, 457] width 30 height 21
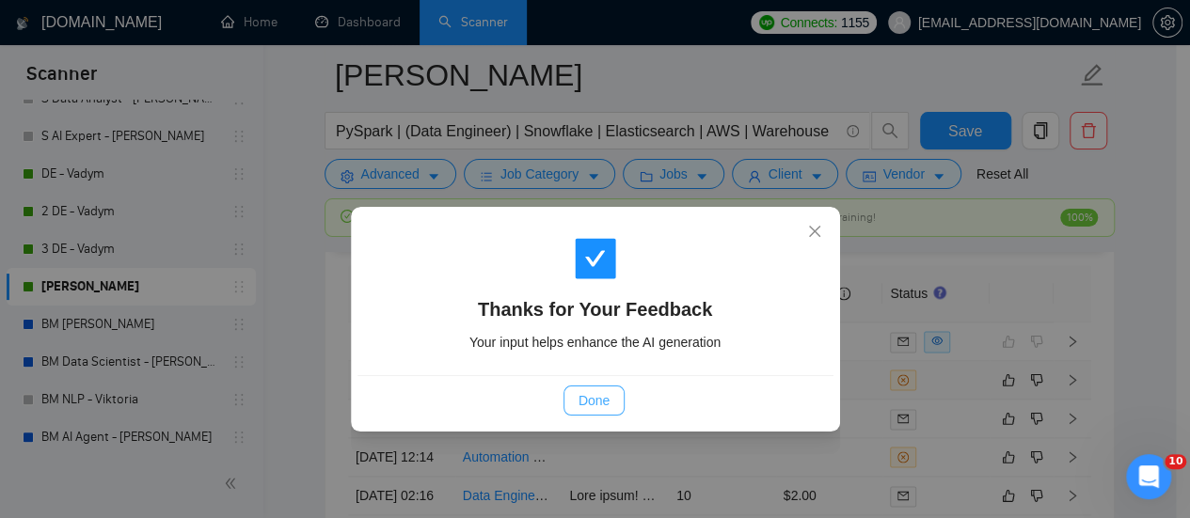
click at [606, 394] on span "Done" at bounding box center [593, 400] width 31 height 21
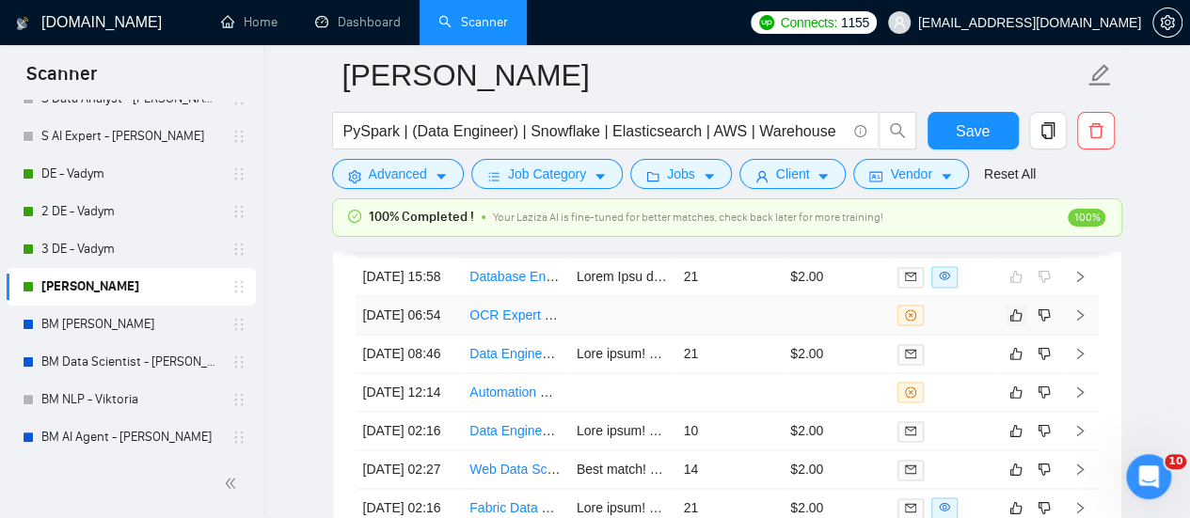
scroll to position [4725, 0]
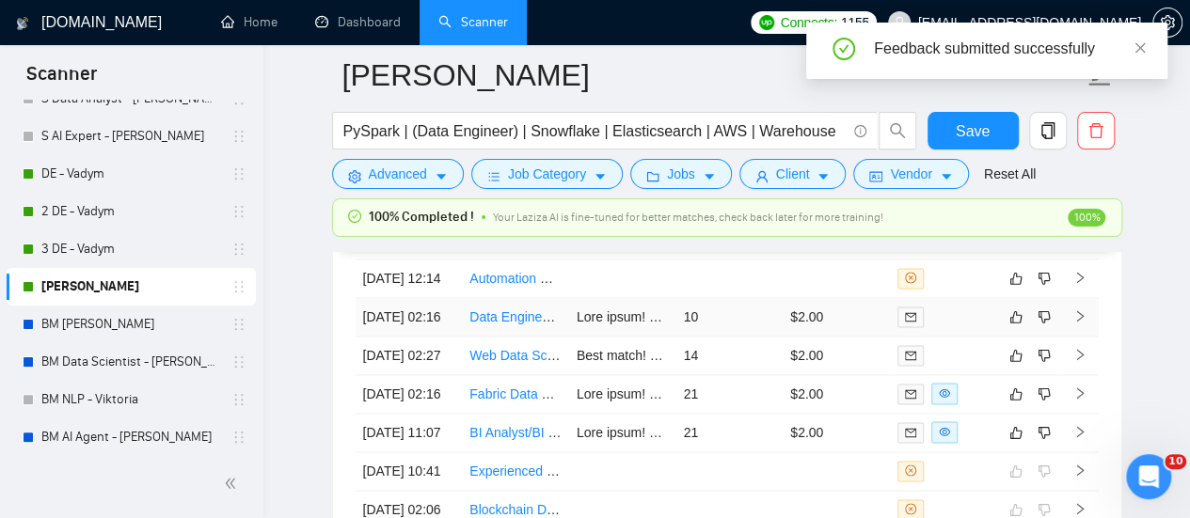
click at [583, 337] on td at bounding box center [622, 317] width 107 height 39
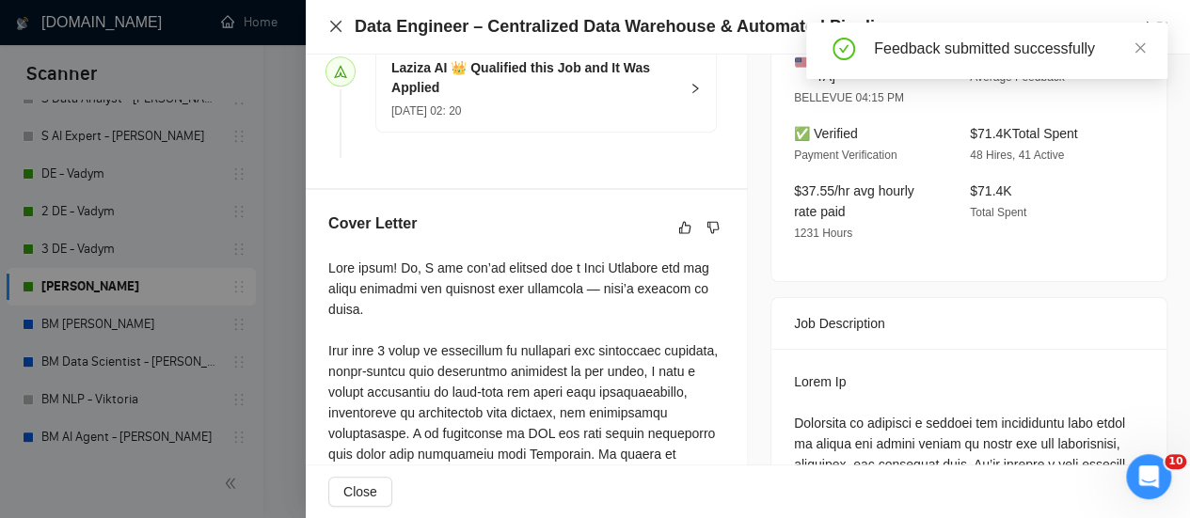
click at [331, 27] on icon "close" at bounding box center [335, 26] width 15 height 15
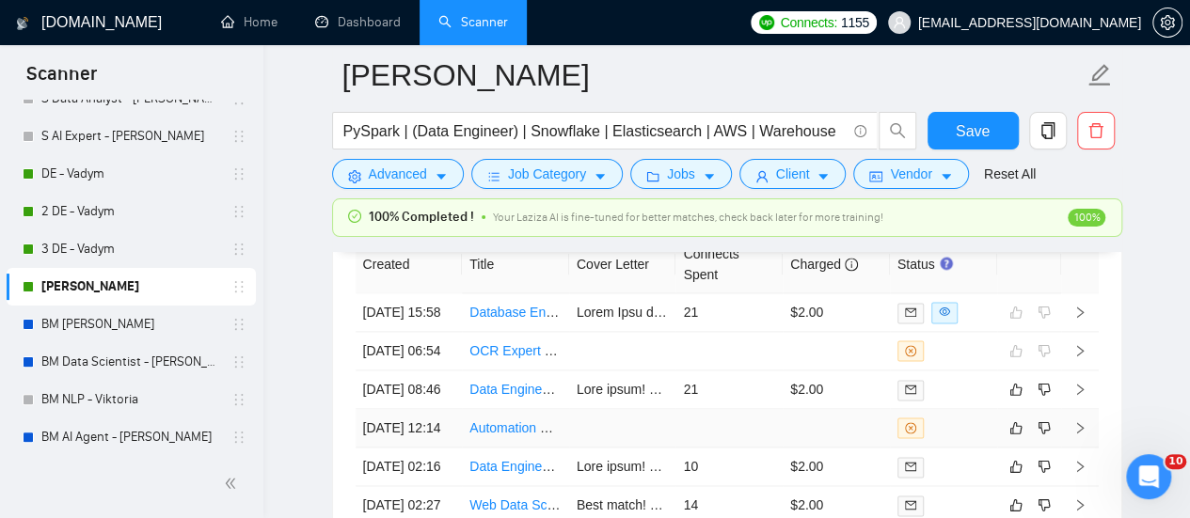
scroll to position [4631, 0]
